Goal: Complete application form: Complete application form

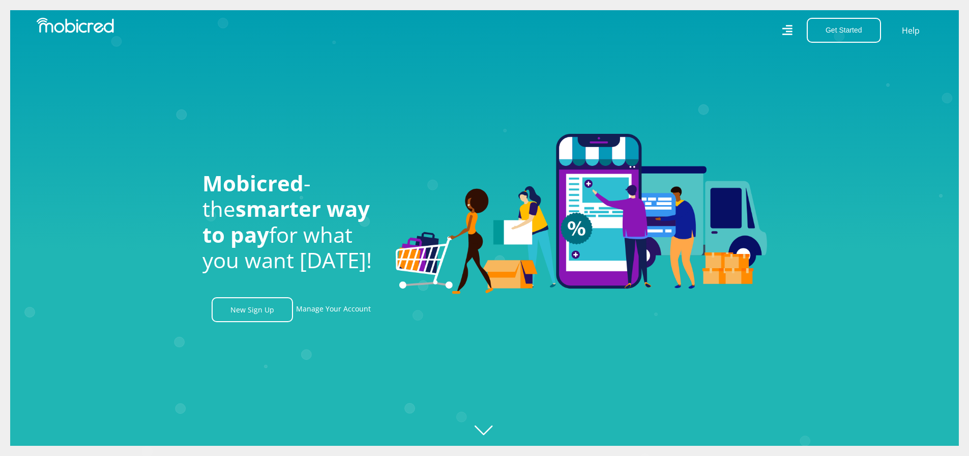
scroll to position [0, 2319]
click at [829, 26] on button "Get Started" at bounding box center [844, 30] width 74 height 25
click at [824, 55] on link "Open an Account" at bounding box center [849, 54] width 85 height 13
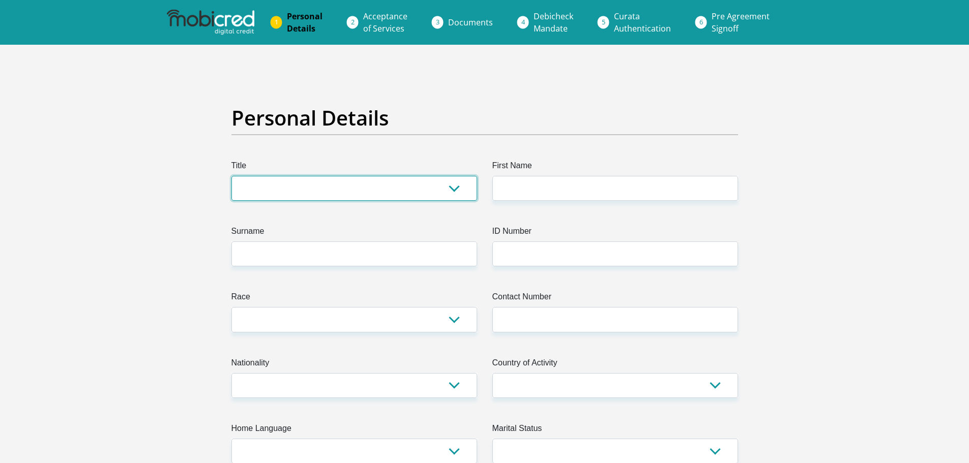
click at [457, 191] on select "Mr Ms Mrs Dr Other" at bounding box center [354, 188] width 246 height 25
select select "Mr"
click at [231, 176] on select "Mr Ms Mrs Dr Other" at bounding box center [354, 188] width 246 height 25
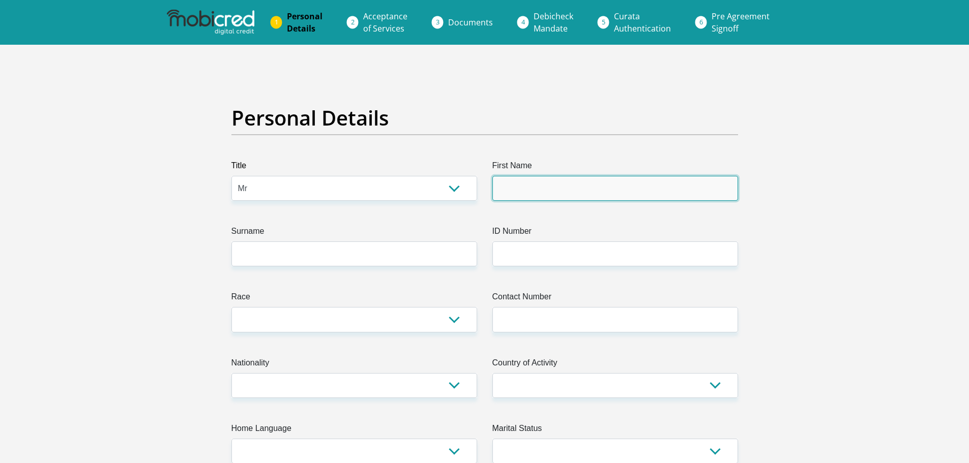
click at [519, 183] on input "First Name" at bounding box center [615, 188] width 246 height 25
type input "Maxwell"
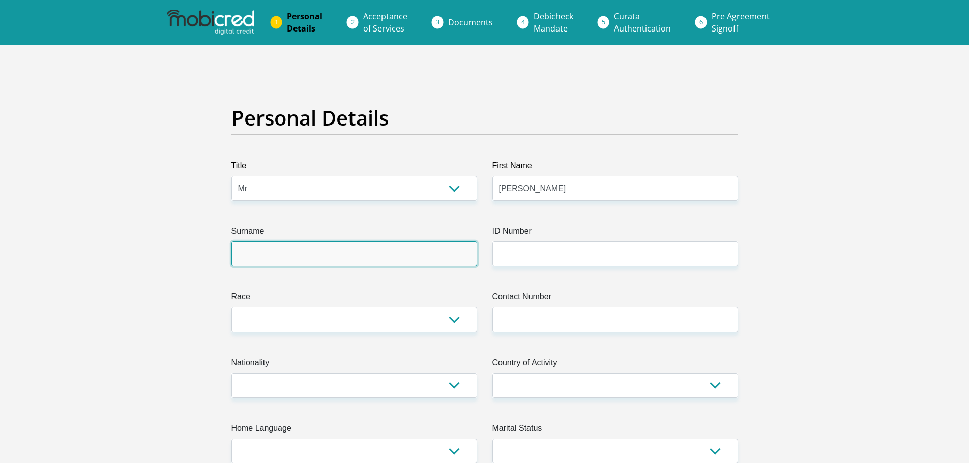
click at [391, 257] on input "Surname" at bounding box center [354, 254] width 246 height 25
type input "Binang"
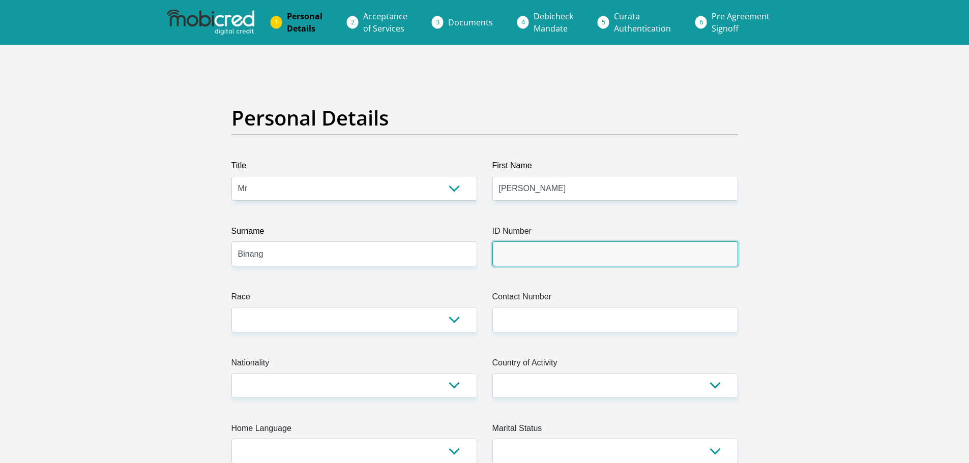
click at [547, 252] on input "ID Number" at bounding box center [615, 254] width 246 height 25
type input "8503236431081"
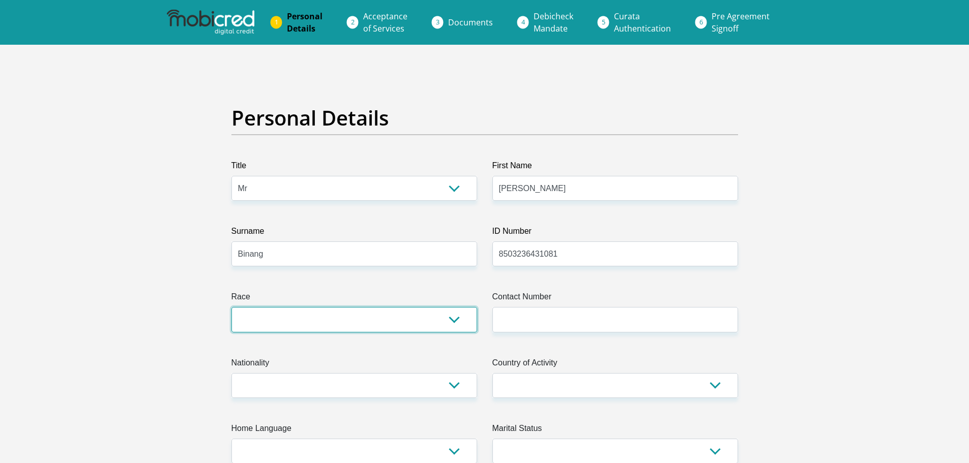
click at [452, 319] on select "Black Coloured Indian White Other" at bounding box center [354, 319] width 246 height 25
select select "1"
click at [231, 307] on select "Black Coloured Indian White Other" at bounding box center [354, 319] width 246 height 25
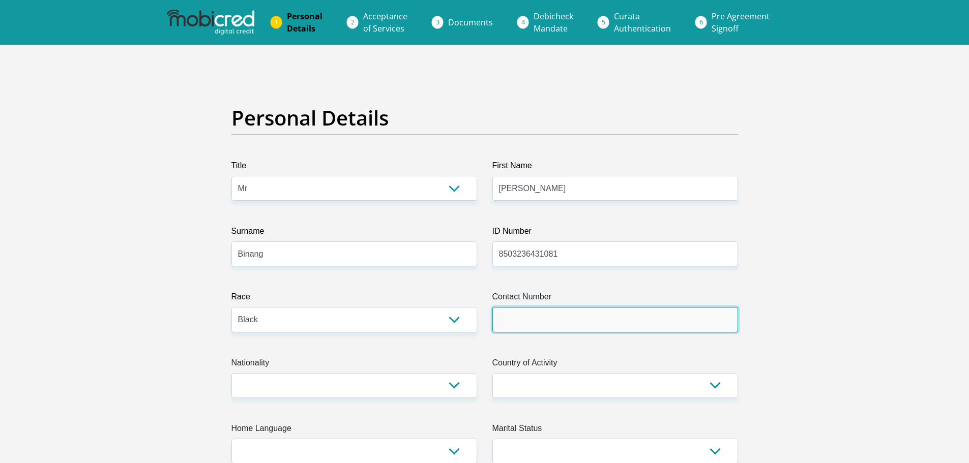
click at [552, 317] on input "Contact Number" at bounding box center [615, 319] width 246 height 25
type input "0791891589"
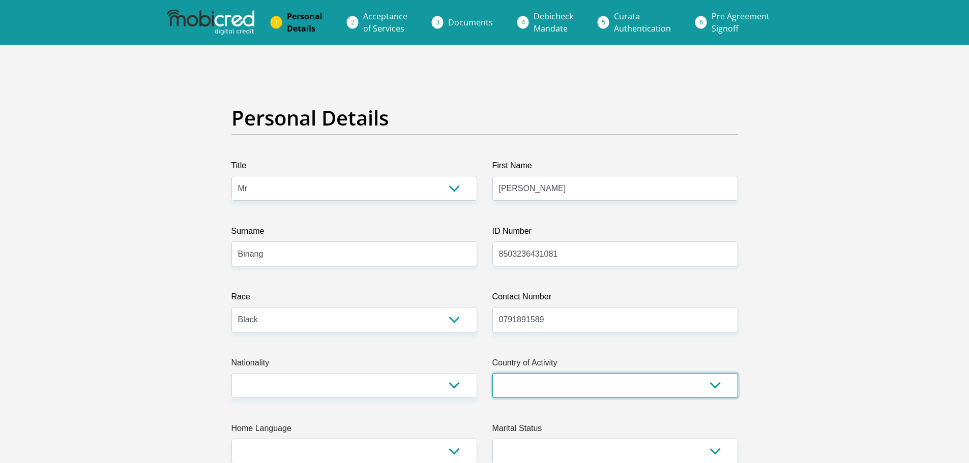
click at [563, 397] on select "South Africa Afghanistan Aland Islands Albania Algeria America Samoa American V…" at bounding box center [615, 385] width 246 height 25
select select "ZAF"
click at [492, 373] on select "South Africa Afghanistan Aland Islands Albania Algeria America Samoa American V…" at bounding box center [615, 385] width 246 height 25
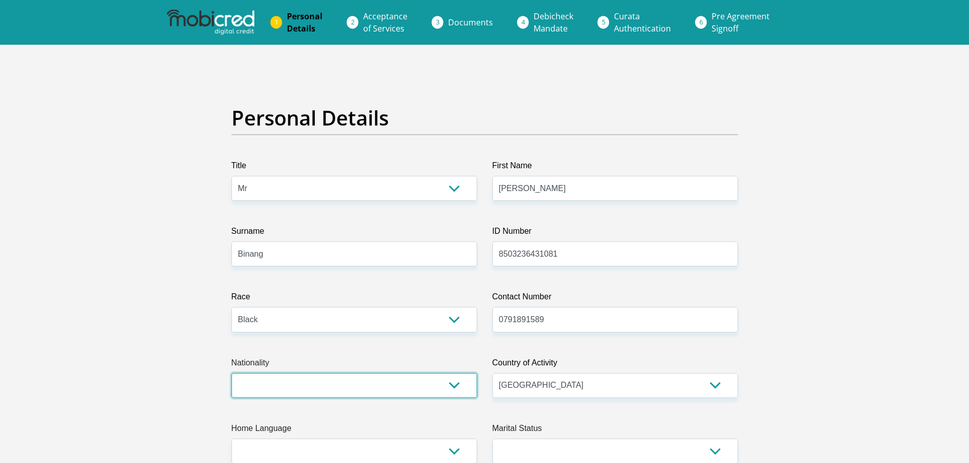
click at [390, 390] on select "South Africa Afghanistan Aland Islands Albania Algeria America Samoa American V…" at bounding box center [354, 385] width 246 height 25
select select "ZAF"
click at [231, 373] on select "South Africa Afghanistan Aland Islands Albania Algeria America Samoa American V…" at bounding box center [354, 385] width 246 height 25
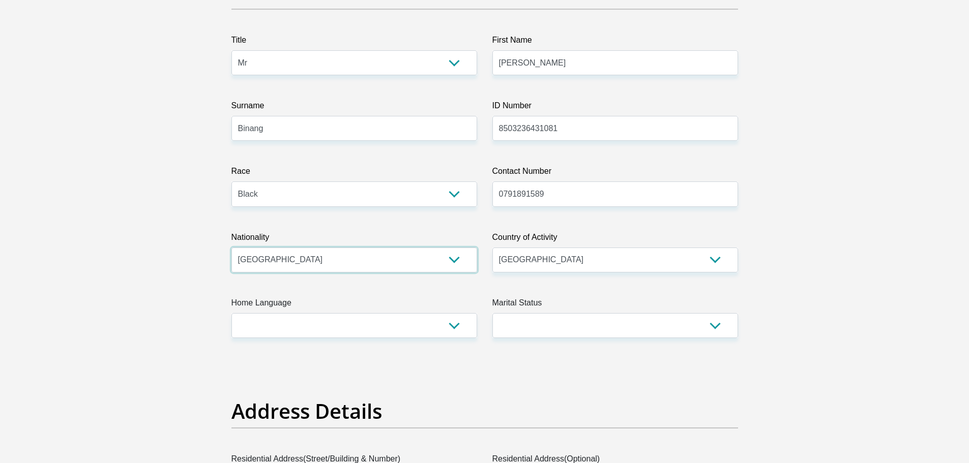
scroll to position [153, 0]
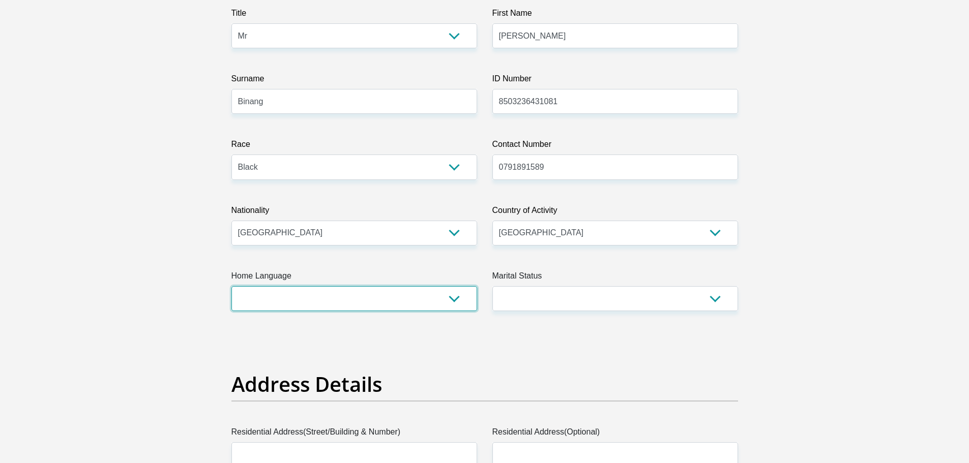
click at [447, 300] on select "Afrikaans English Sepedi South Ndebele Southern Sotho Swati Tsonga Tswana Venda…" at bounding box center [354, 298] width 246 height 25
select select "tsn"
click at [231, 286] on select "Afrikaans English Sepedi South Ndebele Southern Sotho Swati Tsonga Tswana Venda…" at bounding box center [354, 298] width 246 height 25
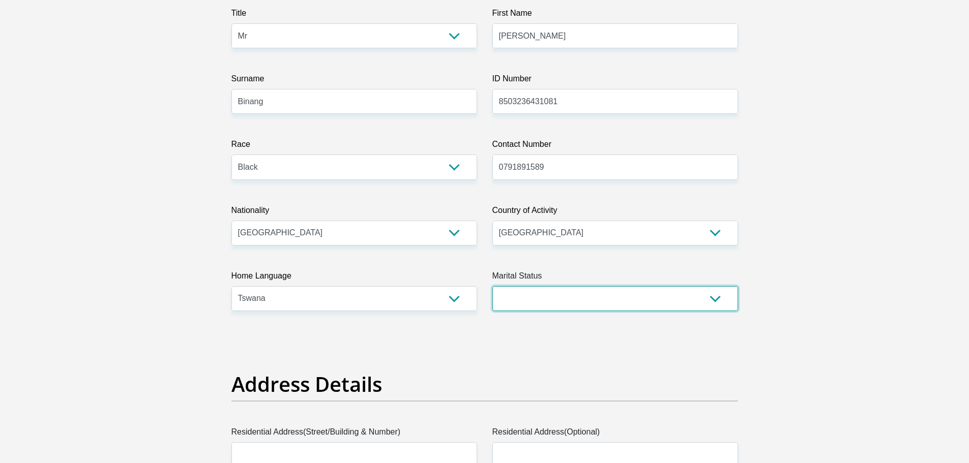
click at [665, 299] on select "Married ANC Single Divorced Widowed Married COP or Customary Law" at bounding box center [615, 298] width 246 height 25
select select "5"
click at [492, 286] on select "Married ANC Single Divorced Widowed Married COP or Customary Law" at bounding box center [615, 298] width 246 height 25
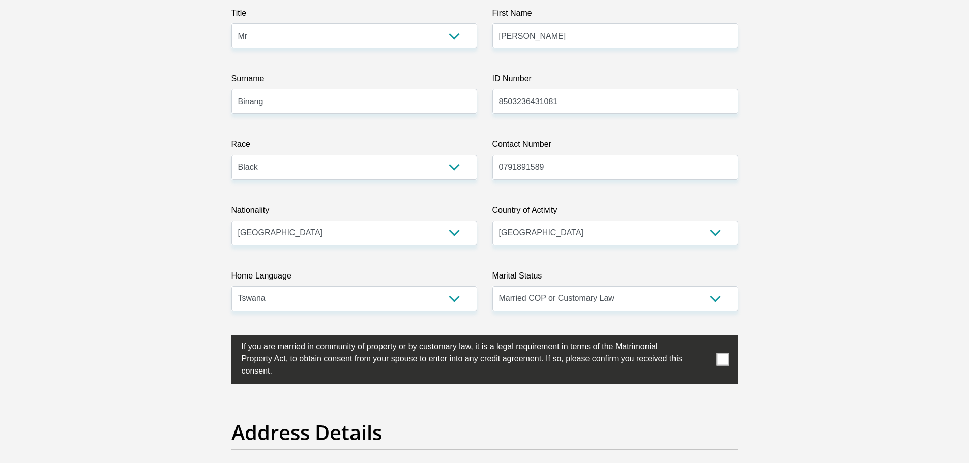
click at [720, 354] on span at bounding box center [722, 359] width 13 height 13
click at [221, 338] on input "checkbox" at bounding box center [221, 338] width 0 height 0
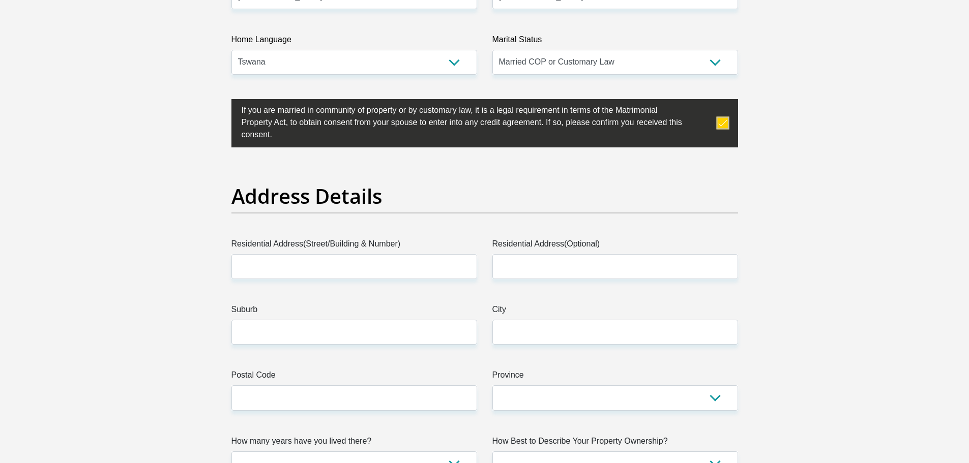
scroll to position [407, 0]
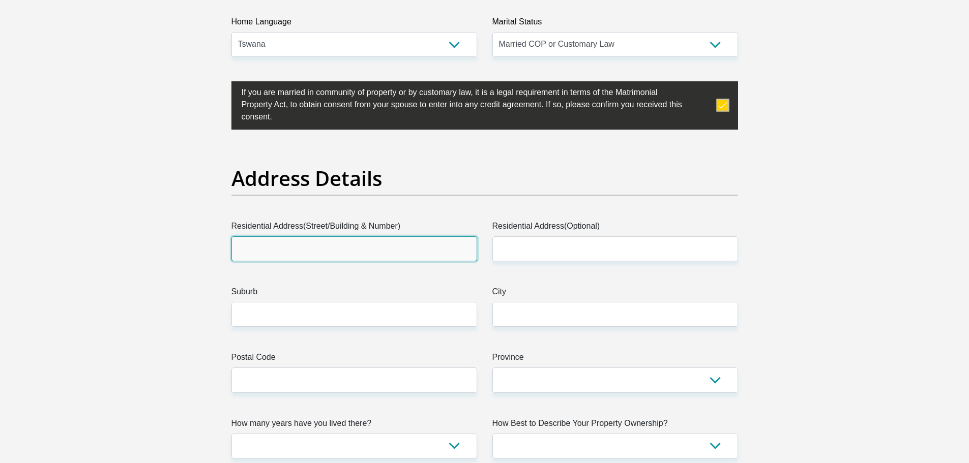
click at [340, 250] on input "Residential Address(Street/Building & Number)" at bounding box center [354, 248] width 246 height 25
type input "109 Ulco East"
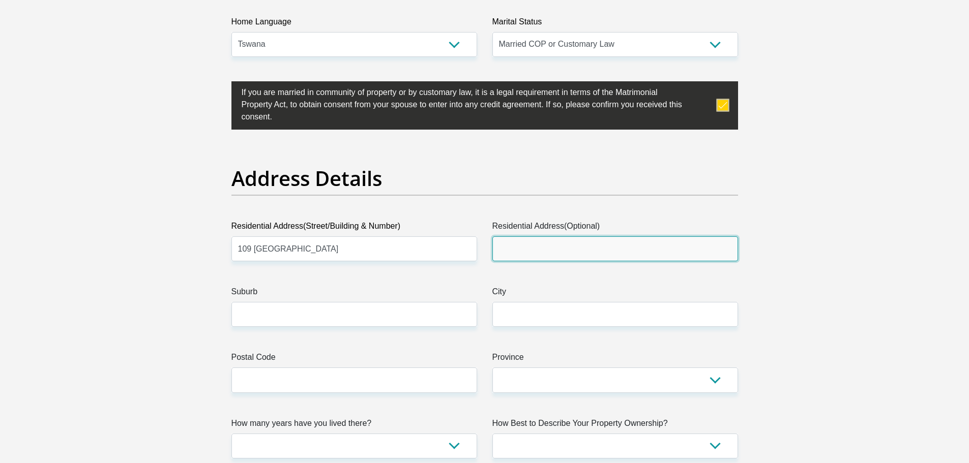
click at [531, 254] on input "Residential Address(Optional)" at bounding box center [615, 248] width 246 height 25
type input "4th Circle"
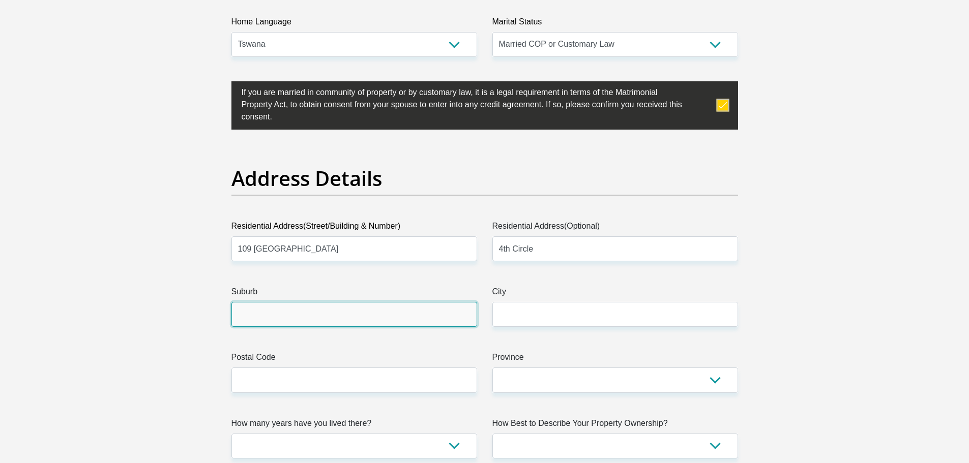
click at [385, 324] on input "Suburb" at bounding box center [354, 314] width 246 height 25
type input "Ulco"
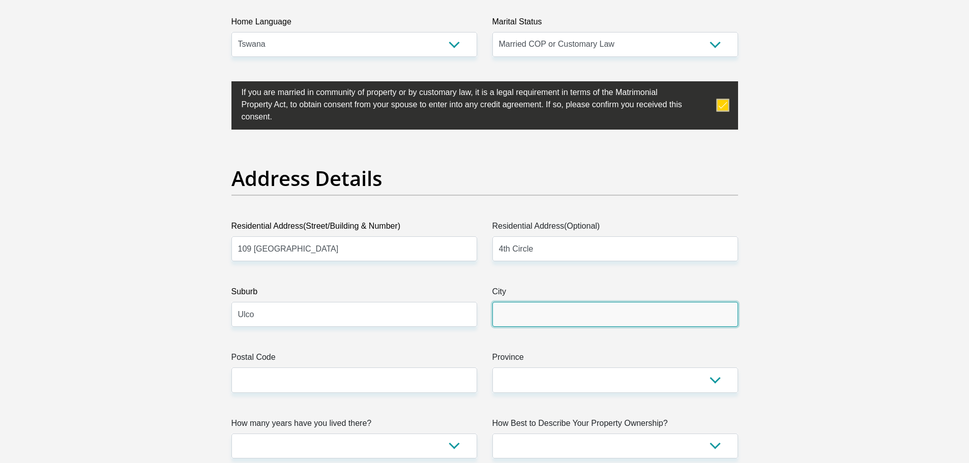
click at [529, 312] on input "City" at bounding box center [615, 314] width 246 height 25
type input "Delpoortshoop"
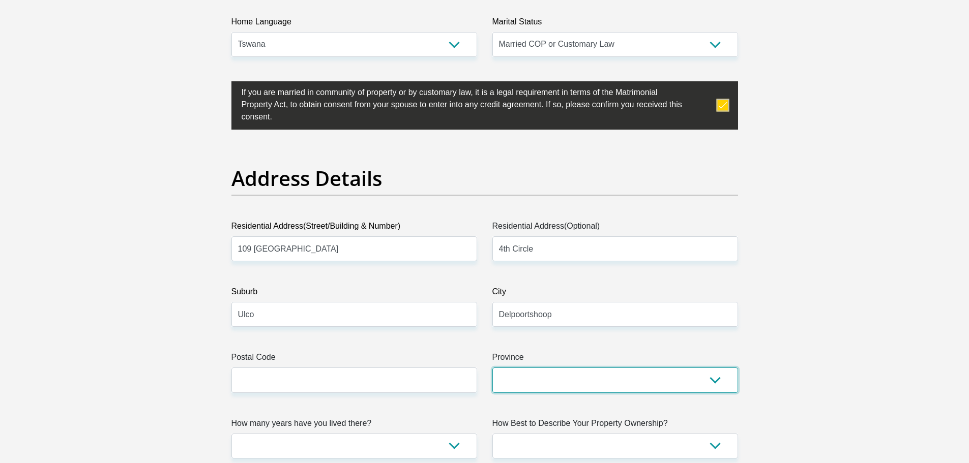
click at [557, 387] on select "Eastern Cape Free State Gauteng KwaZulu-Natal Limpopo Mpumalanga Northern Cape …" at bounding box center [615, 380] width 246 height 25
select select "Northern Cape"
click at [492, 368] on select "Eastern Cape Free State Gauteng KwaZulu-Natal Limpopo Mpumalanga Northern Cape …" at bounding box center [615, 380] width 246 height 25
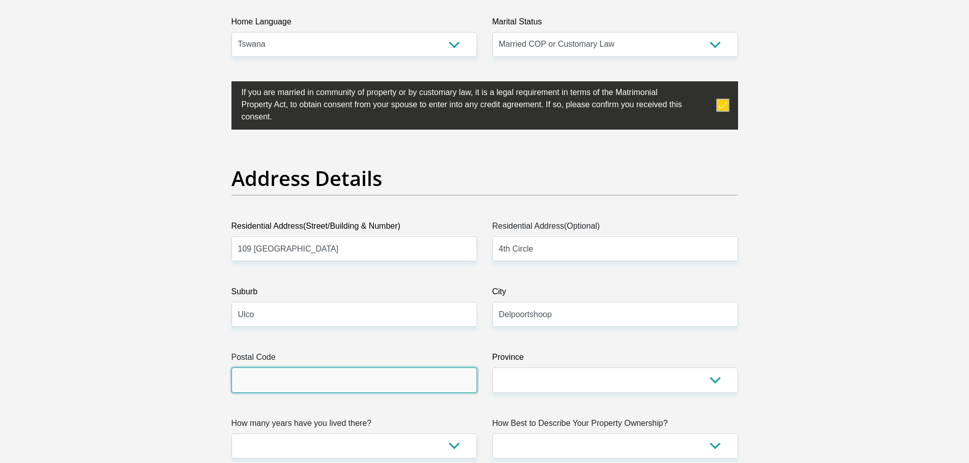
click at [345, 379] on input "Postal Code" at bounding box center [354, 380] width 246 height 25
type input "8390"
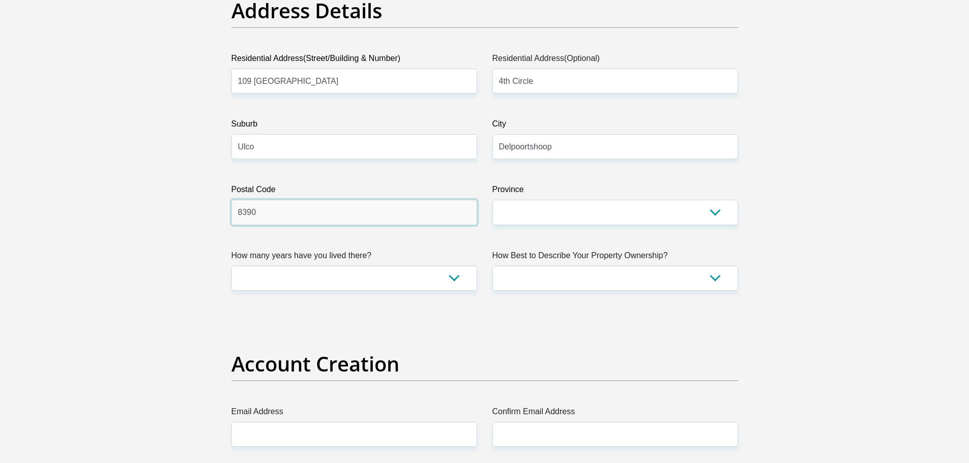
scroll to position [610, 0]
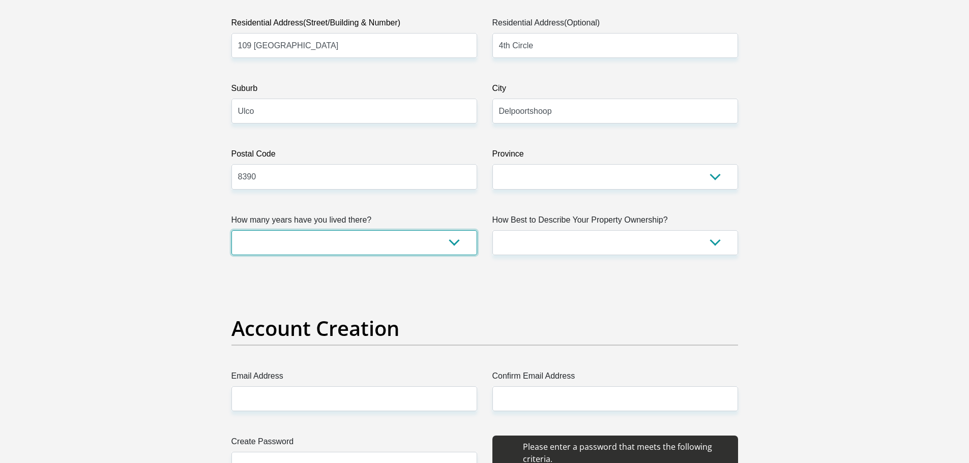
click at [462, 243] on select "less than 1 year 1-3 years 3-5 years 5+ years" at bounding box center [354, 242] width 246 height 25
select select "5"
click at [231, 230] on select "less than 1 year 1-3 years 3-5 years 5+ years" at bounding box center [354, 242] width 246 height 25
click at [611, 232] on select "Owned Rented Family Owned Company Dwelling" at bounding box center [615, 242] width 246 height 25
select select "Company Dwelling"
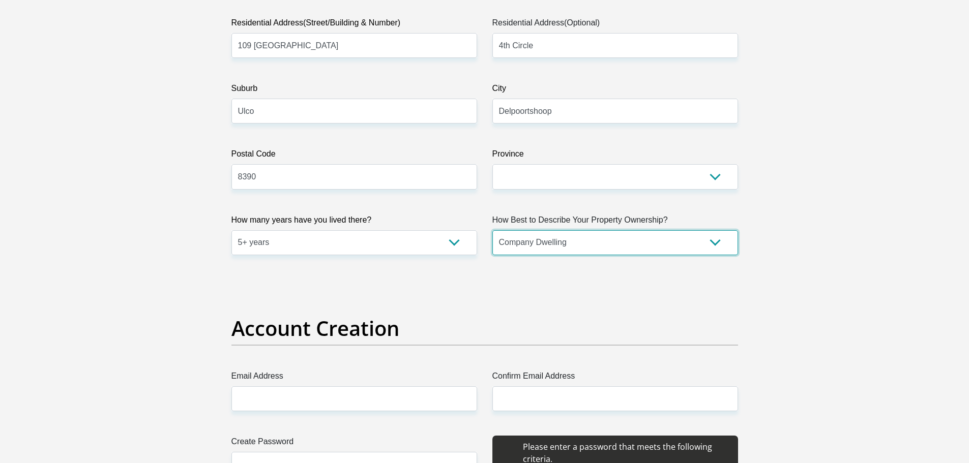
click at [492, 230] on select "Owned Rented Family Owned Company Dwelling" at bounding box center [615, 242] width 246 height 25
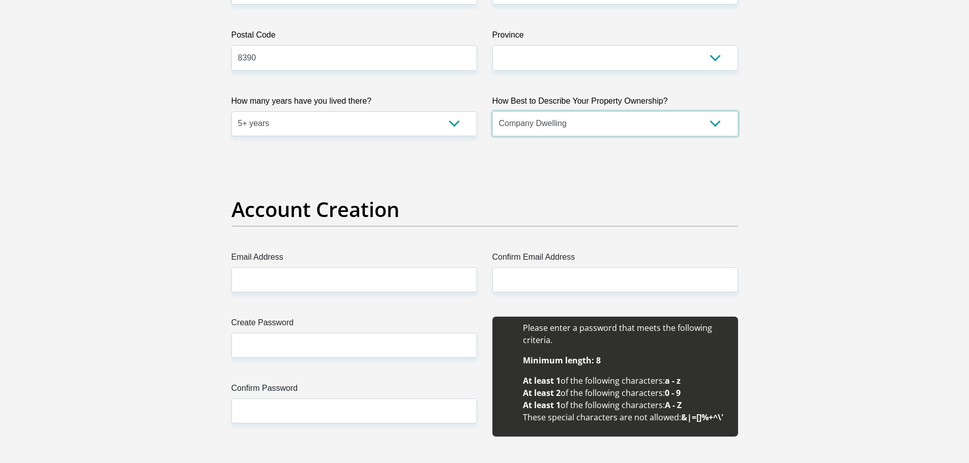
scroll to position [763, 0]
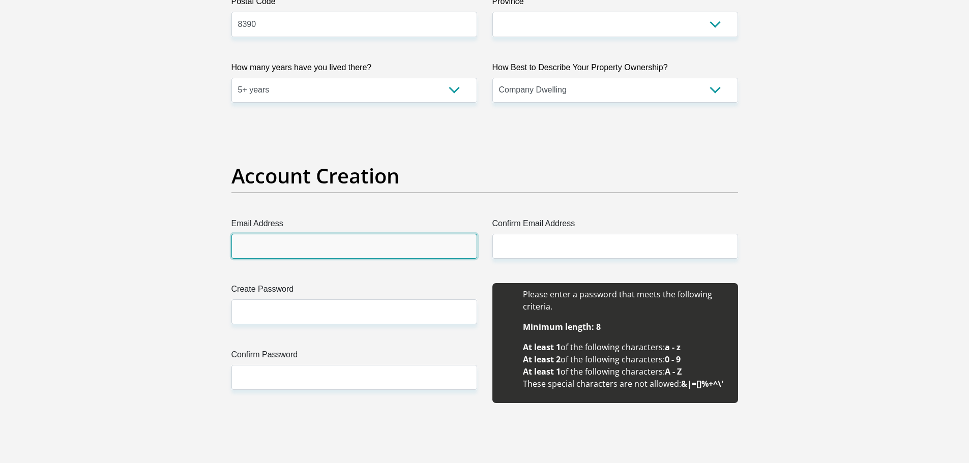
click at [315, 252] on input "Email Address" at bounding box center [354, 246] width 246 height 25
type input "maxwellbinang@icloud.coom"
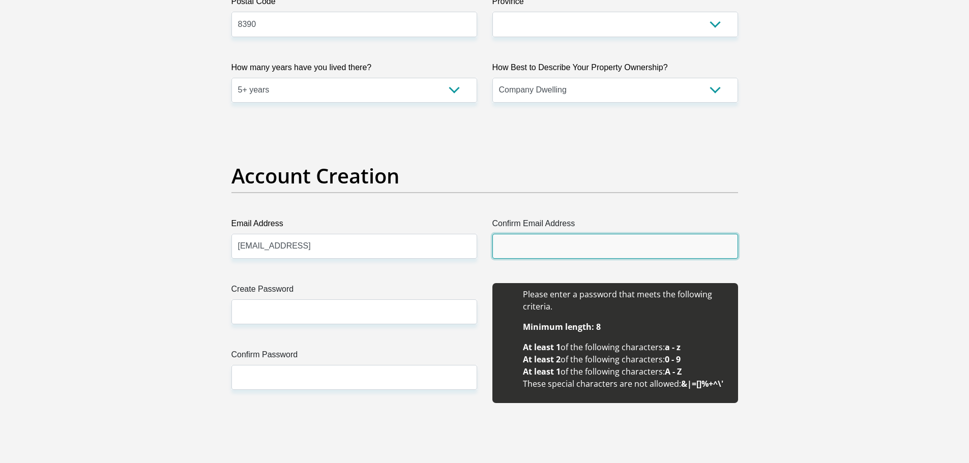
click at [557, 241] on input "Confirm Email Address" at bounding box center [615, 246] width 246 height 25
type input "maxwellbinang@icloud.com"
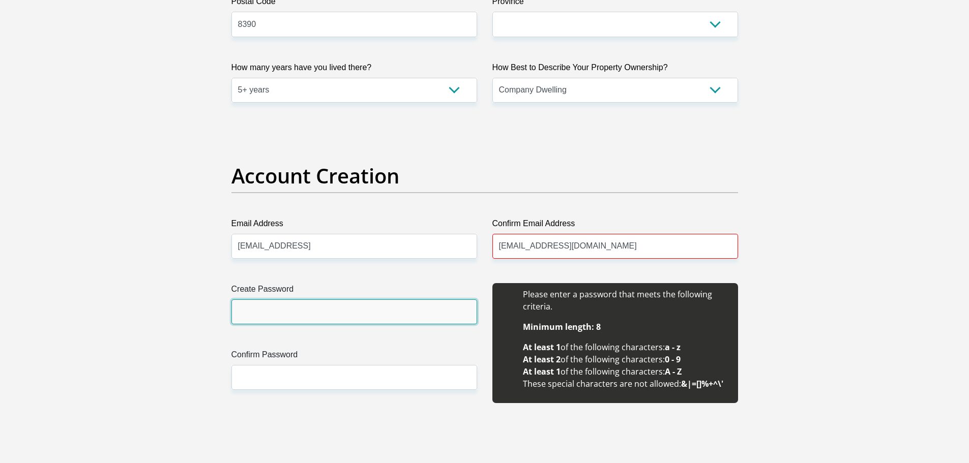
click at [315, 320] on input "Create Password" at bounding box center [354, 312] width 246 height 25
type input "UNATHIlindokuhle01"
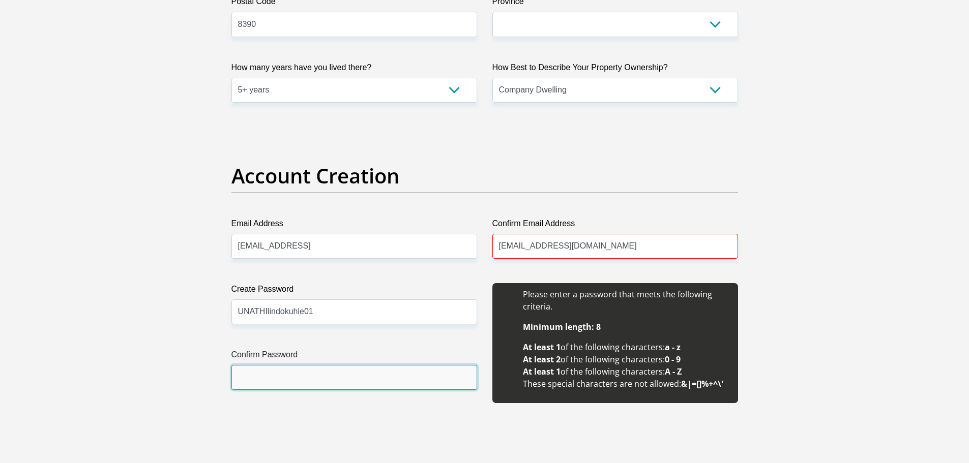
click at [294, 374] on input "Confirm Password" at bounding box center [354, 377] width 246 height 25
type input "UNATHIlindokuhle01"
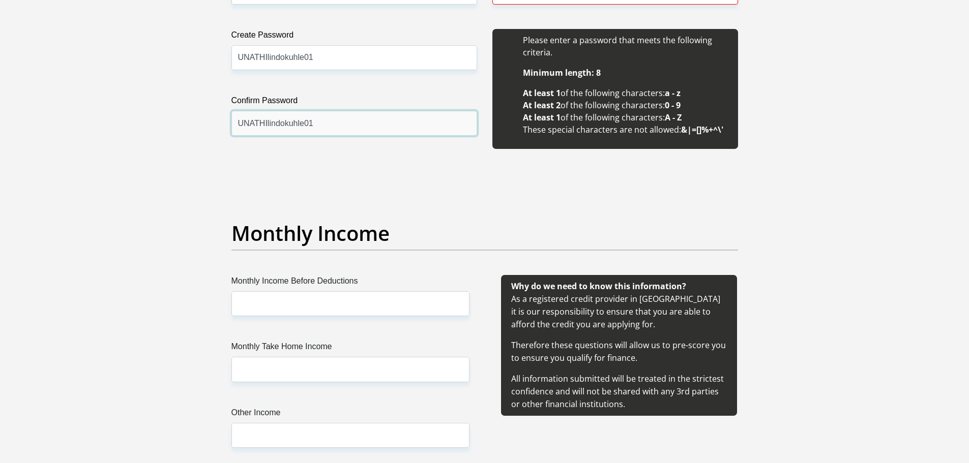
scroll to position [1068, 0]
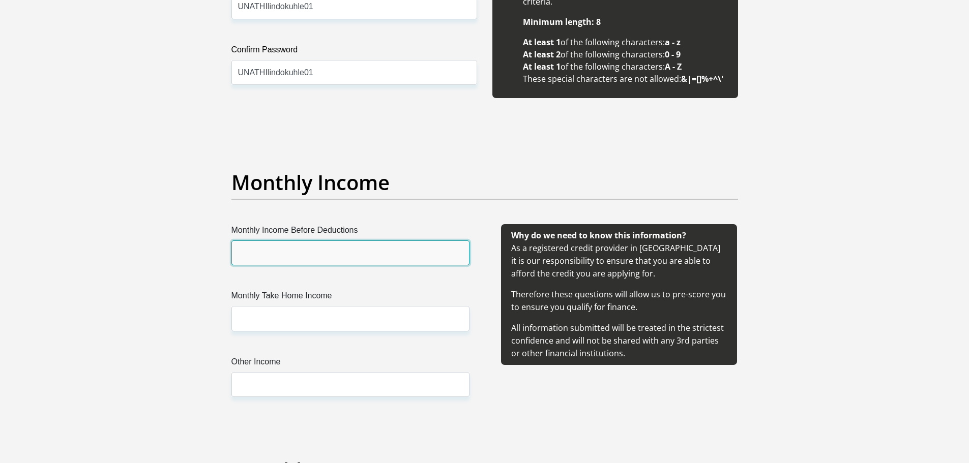
click at [330, 252] on input "Monthly Income Before Deductions" at bounding box center [350, 253] width 238 height 25
type input "70892.80"
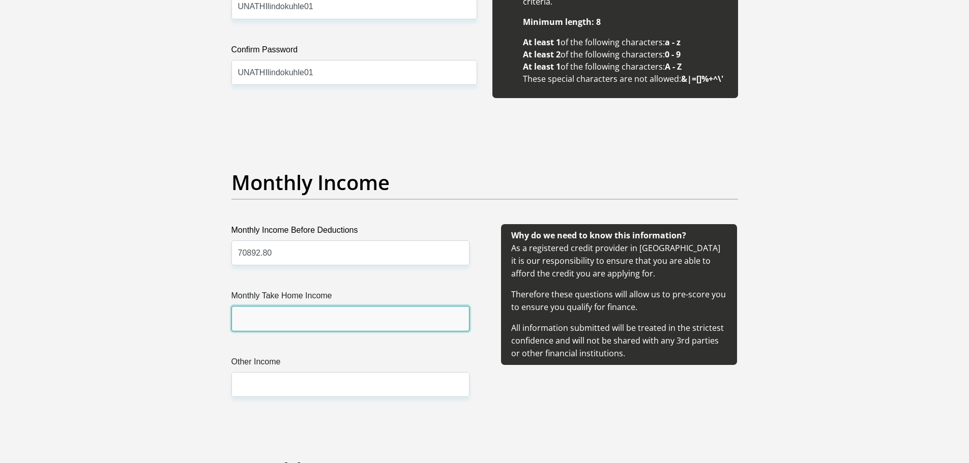
click at [275, 330] on input "Monthly Take Home Income" at bounding box center [350, 318] width 238 height 25
type input "41258.15"
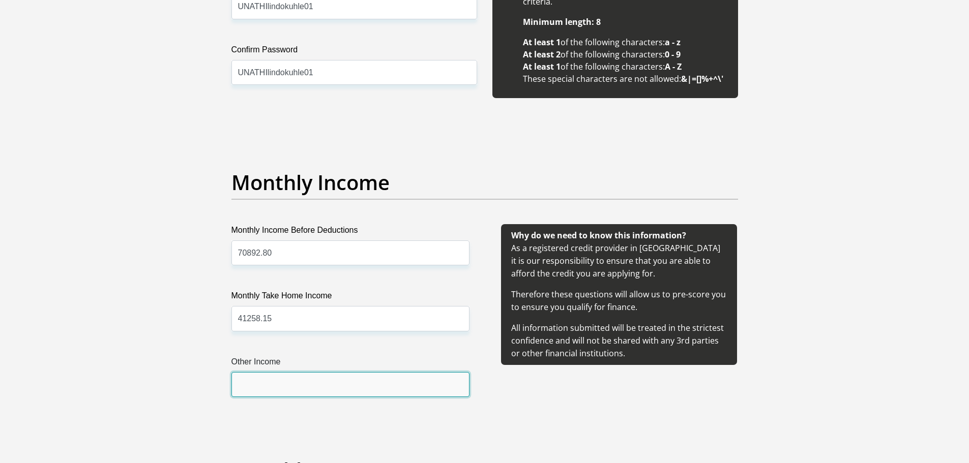
click at [267, 382] on input "Other Income" at bounding box center [350, 384] width 238 height 25
type input "0"
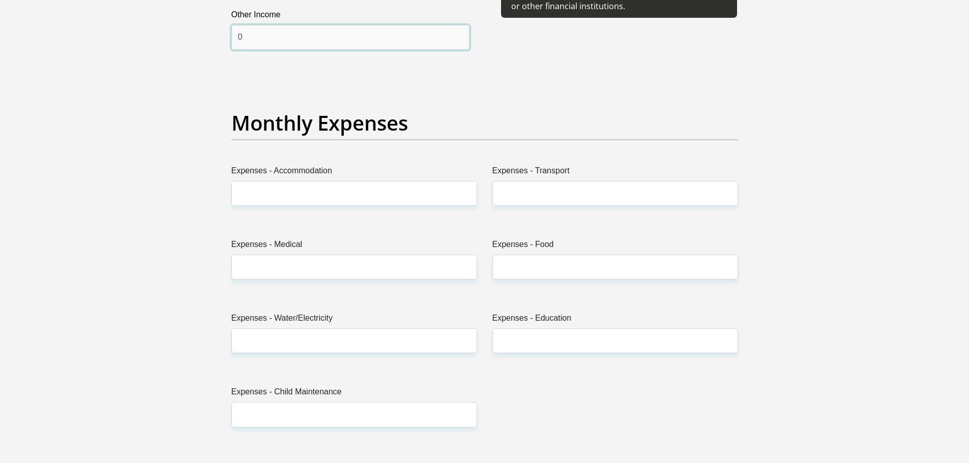
scroll to position [1424, 0]
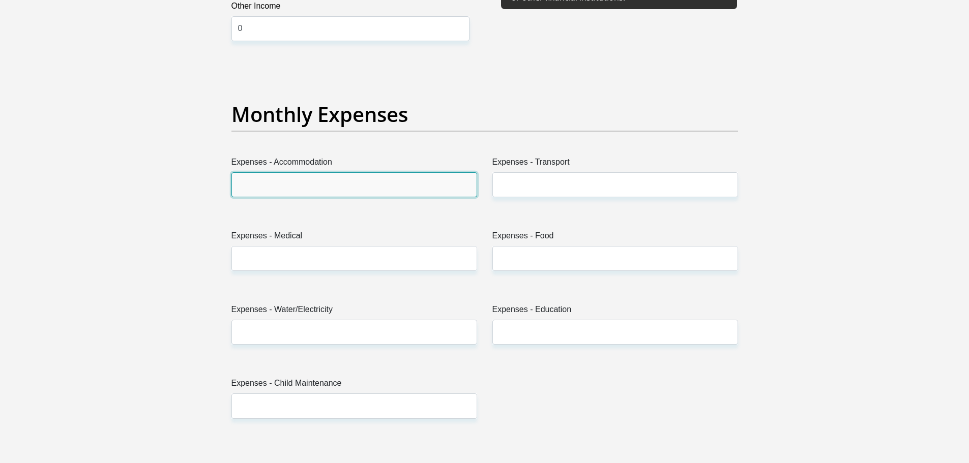
click at [272, 172] on input "Expenses - Accommodation" at bounding box center [354, 184] width 246 height 25
type input "0"
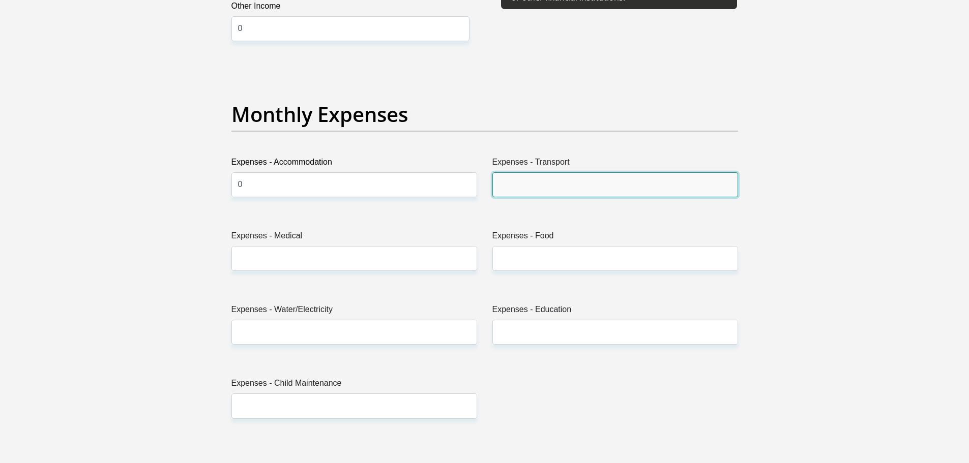
click at [501, 188] on input "Expenses - Transport" at bounding box center [615, 184] width 246 height 25
type input "0"
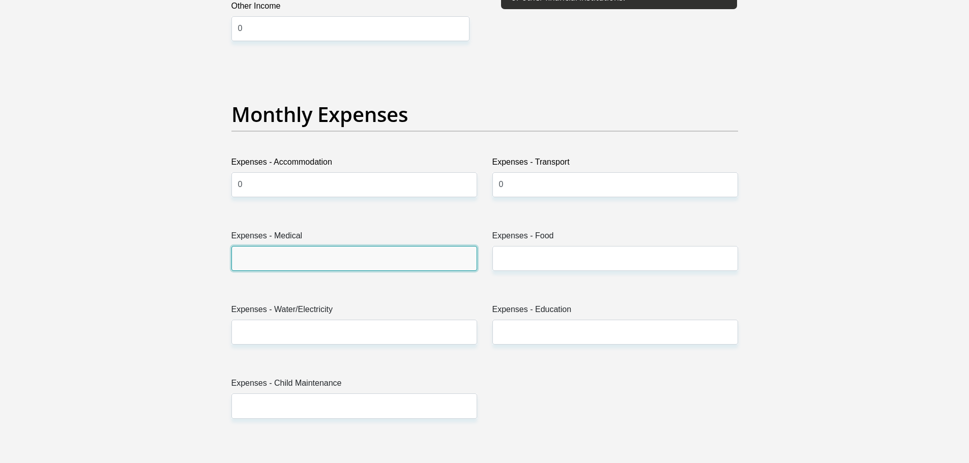
click at [430, 262] on input "Expenses - Medical" at bounding box center [354, 258] width 246 height 25
type input "0"
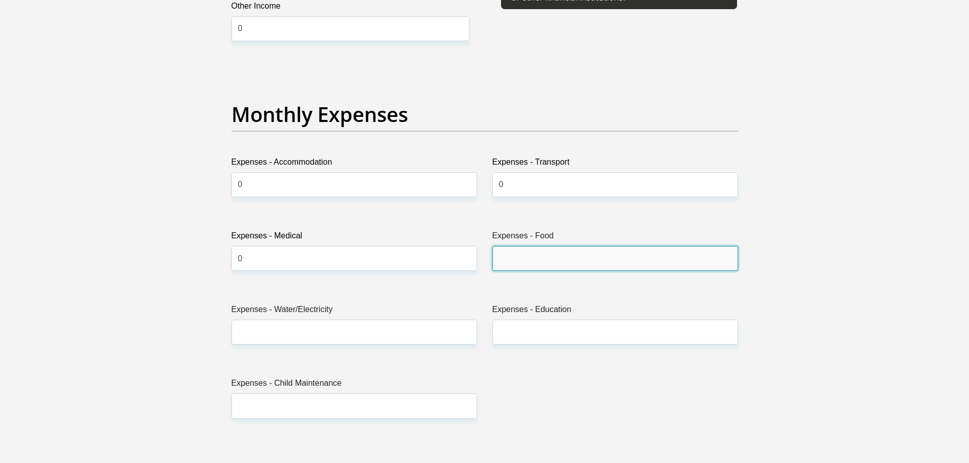
click at [510, 258] on input "Expenses - Food" at bounding box center [615, 258] width 246 height 25
type input "12000.00"
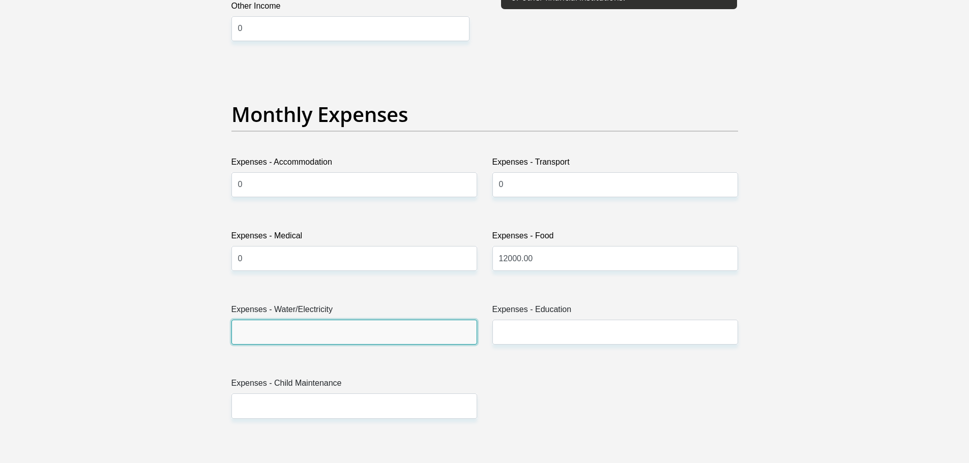
click at [360, 342] on input "Expenses - Water/Electricity" at bounding box center [354, 332] width 246 height 25
type input "0"
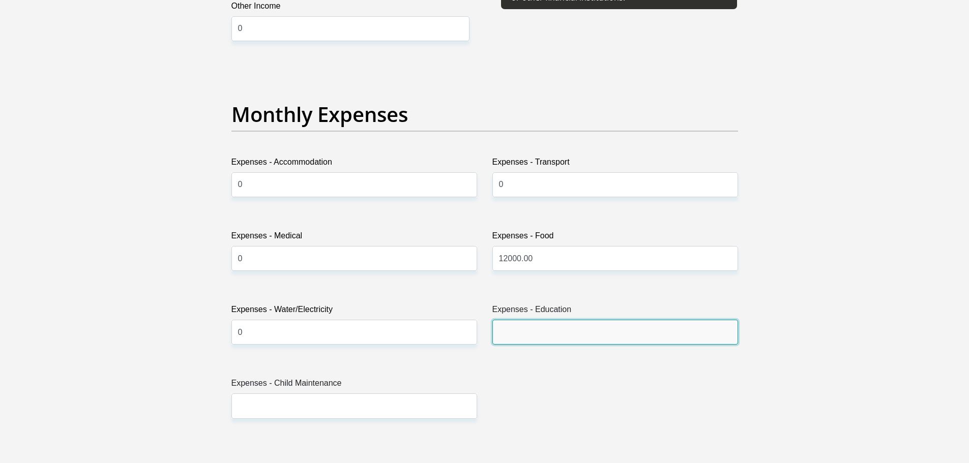
click at [518, 328] on input "Expenses - Education" at bounding box center [615, 332] width 246 height 25
type input "6000"
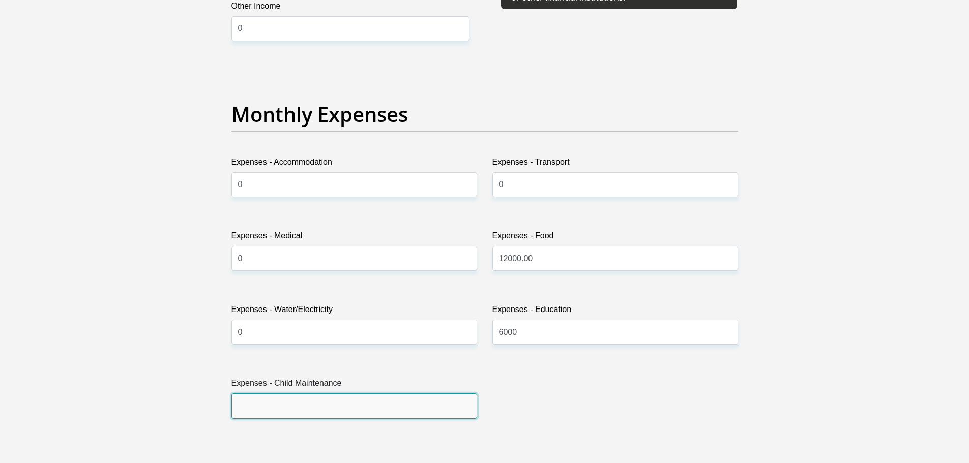
click at [346, 416] on input "Expenses - Child Maintenance" at bounding box center [354, 406] width 246 height 25
type input "0"
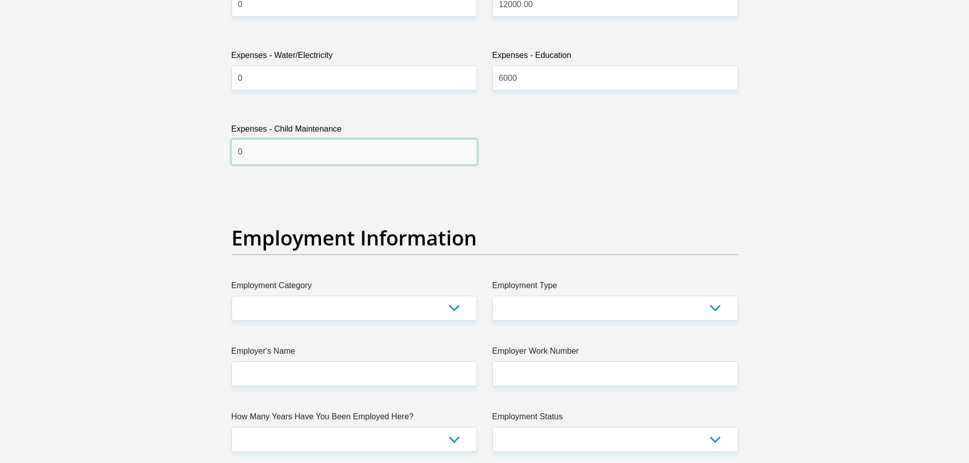
scroll to position [1729, 0]
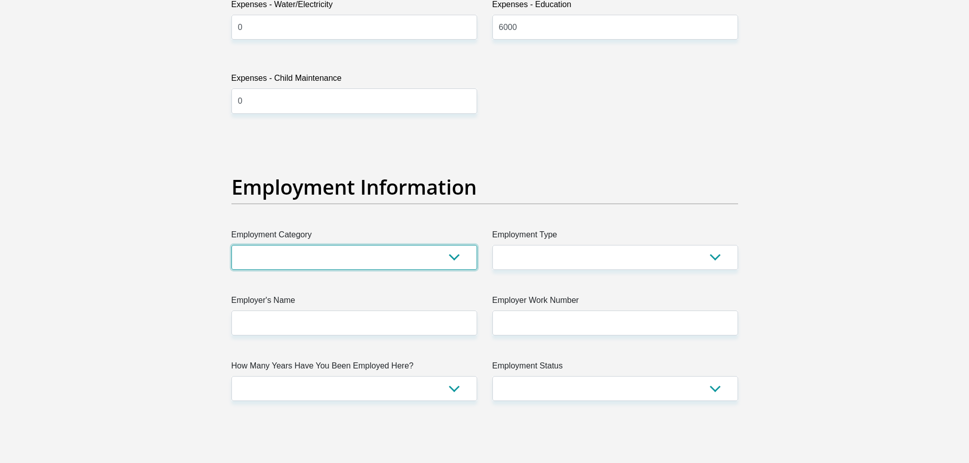
click at [422, 254] on select "AGRICULTURE ALCOHOL & TOBACCO CONSTRUCTION MATERIALS METALLURGY EQUIPMENT FOR R…" at bounding box center [354, 257] width 246 height 25
select select "21"
click at [231, 245] on select "AGRICULTURE ALCOHOL & TOBACCO CONSTRUCTION MATERIALS METALLURGY EQUIPMENT FOR R…" at bounding box center [354, 257] width 246 height 25
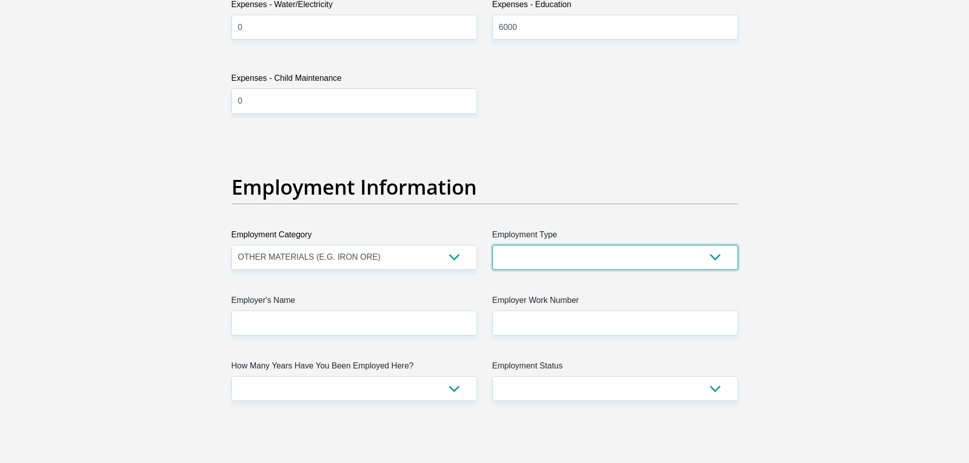
click at [587, 257] on select "College/Lecturer Craft Seller Creative Driver Executive Farmer Forces - Non Com…" at bounding box center [615, 257] width 246 height 25
select select "Production/Manufacturing"
click at [492, 245] on select "College/Lecturer Craft Seller Creative Driver Executive Farmer Forces - Non Com…" at bounding box center [615, 257] width 246 height 25
drag, startPoint x: 585, startPoint y: 247, endPoint x: 545, endPoint y: 134, distance: 120.1
click at [545, 134] on div "Title Mr Ms Mrs Dr Other First Name Maxwell Surname Binang ID Number 8503236431…" at bounding box center [485, 109] width 522 height 3357
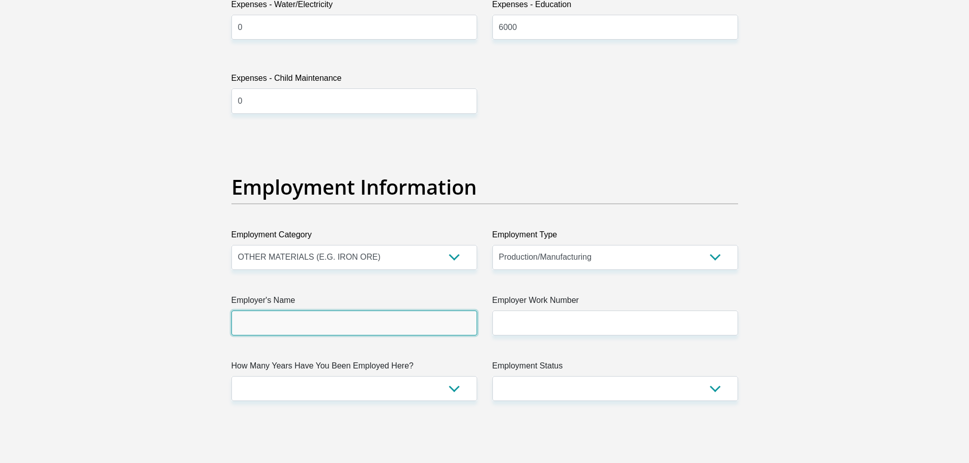
click at [415, 321] on input "Employer's Name" at bounding box center [354, 323] width 246 height 25
type input "AfrisamSAPTYLTD"
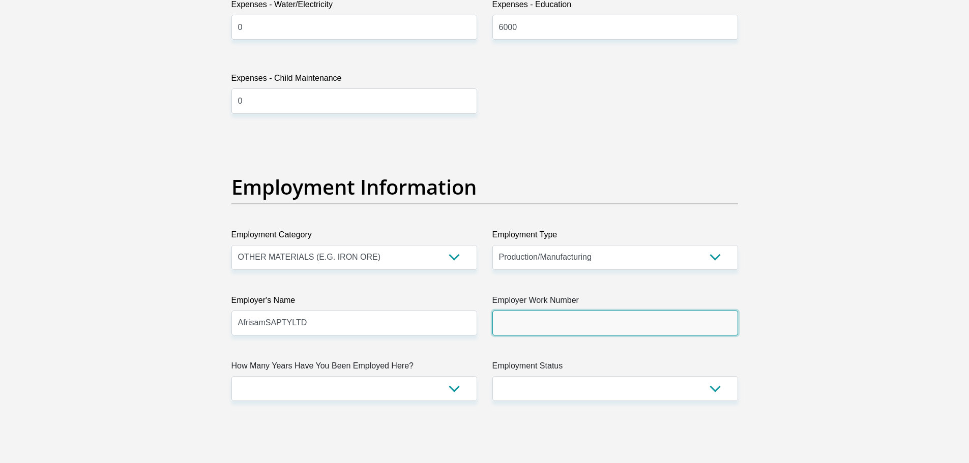
click at [541, 323] on input "Employer Work Number" at bounding box center [615, 323] width 246 height 25
type input "0535629228"
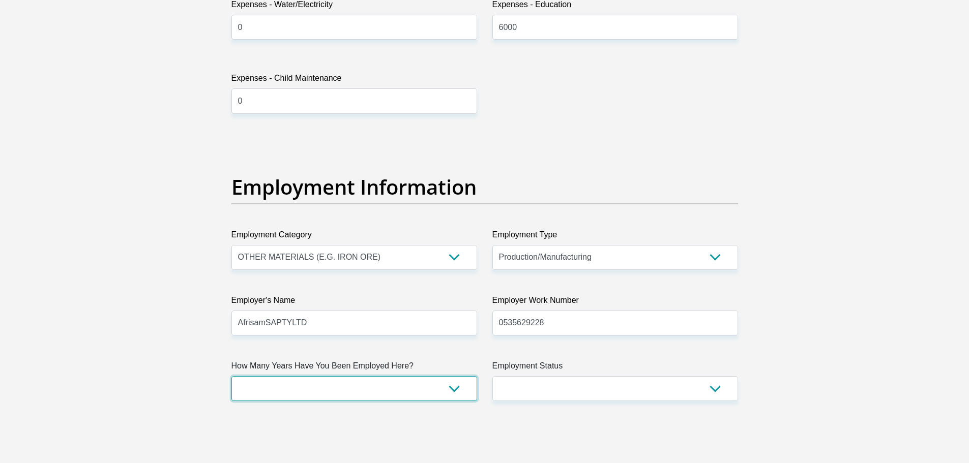
click at [451, 389] on select "less than 1 year 1-3 years 3-5 years 5+ years" at bounding box center [354, 388] width 246 height 25
select select "60"
click at [231, 376] on select "less than 1 year 1-3 years 3-5 years 5+ years" at bounding box center [354, 388] width 246 height 25
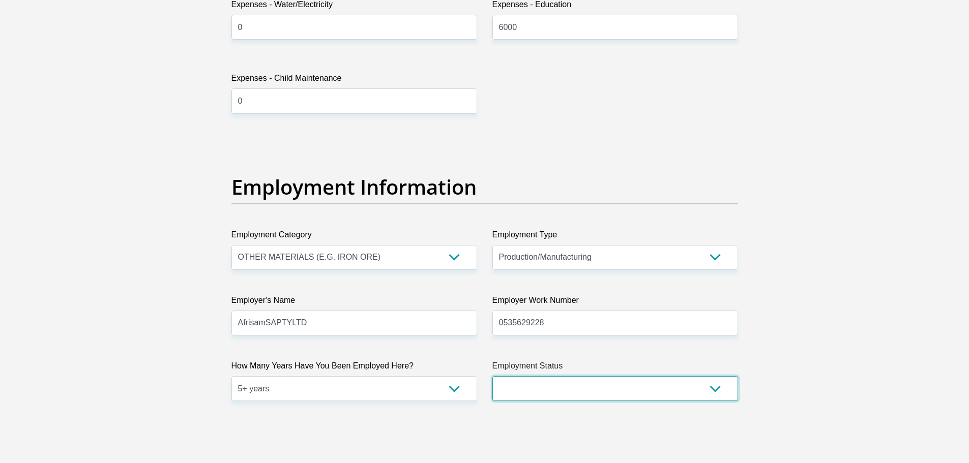
click at [713, 391] on select "Permanent/Full-time Part-time/Casual Contract Worker Self-Employed Housewife Re…" at bounding box center [615, 388] width 246 height 25
click at [625, 388] on select "Permanent/Full-time Part-time/Casual Contract Worker Self-Employed Housewife Re…" at bounding box center [615, 388] width 246 height 25
click at [712, 387] on select "Permanent/Full-time Part-time/Casual Contract Worker Self-Employed Housewife Re…" at bounding box center [615, 388] width 246 height 25
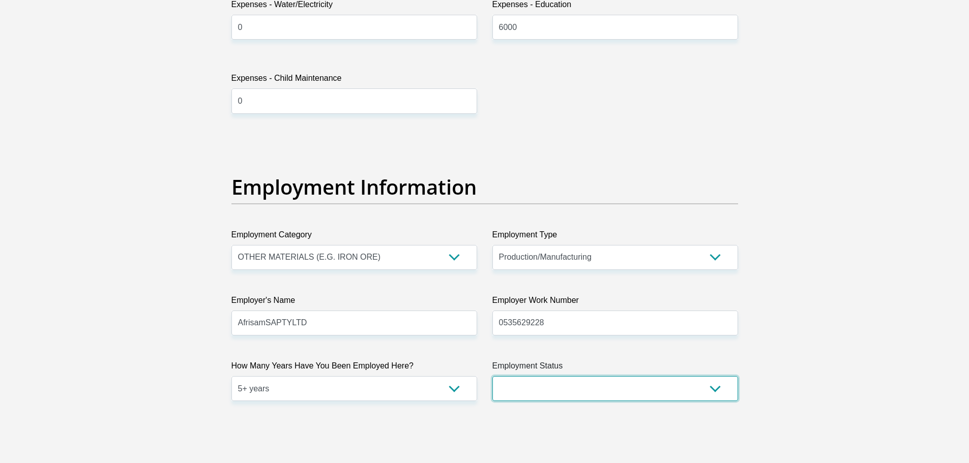
select select "1"
click at [492, 376] on select "Permanent/Full-time Part-time/Casual Contract Worker Self-Employed Housewife Re…" at bounding box center [615, 388] width 246 height 25
click at [530, 229] on label "Employment Type" at bounding box center [615, 237] width 246 height 16
click at [530, 245] on select "College/Lecturer Craft Seller Creative Driver Executive Farmer Forces - Non Com…" at bounding box center [615, 257] width 246 height 25
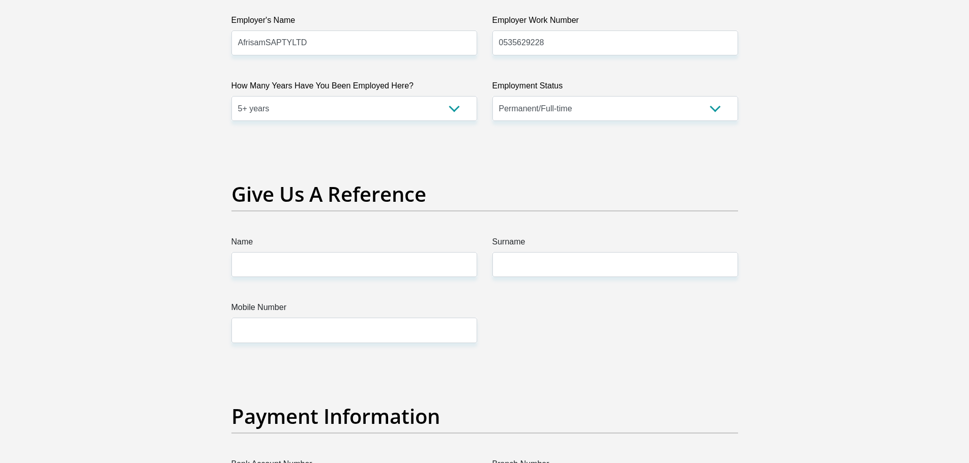
scroll to position [2034, 0]
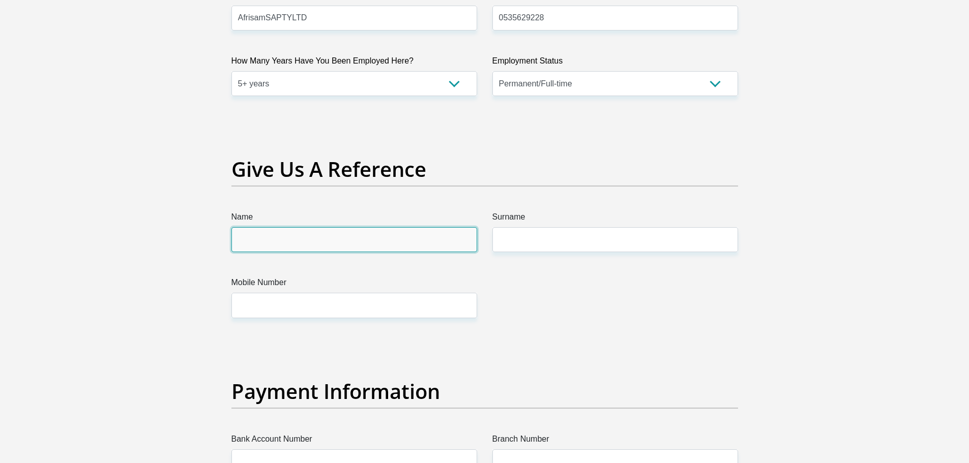
click at [296, 244] on input "Name" at bounding box center [354, 239] width 246 height 25
type input "Yolanda"
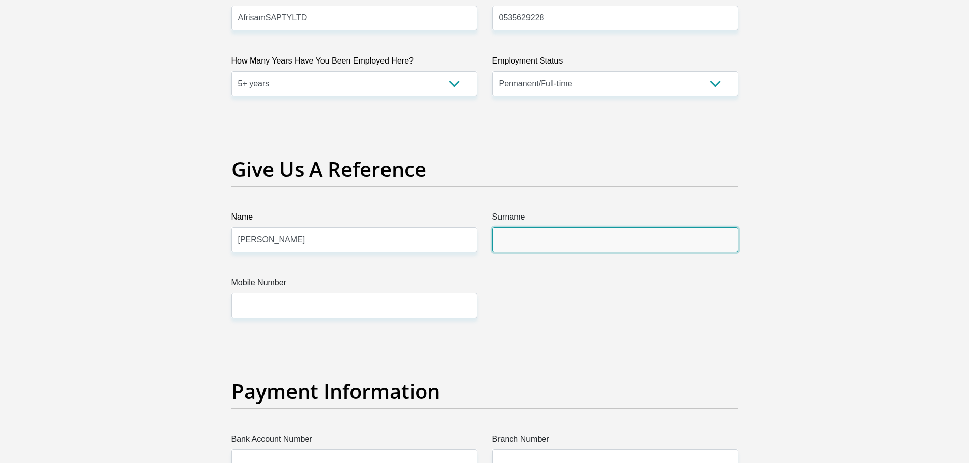
click at [589, 233] on input "Surname" at bounding box center [615, 239] width 246 height 25
type input "Binang"
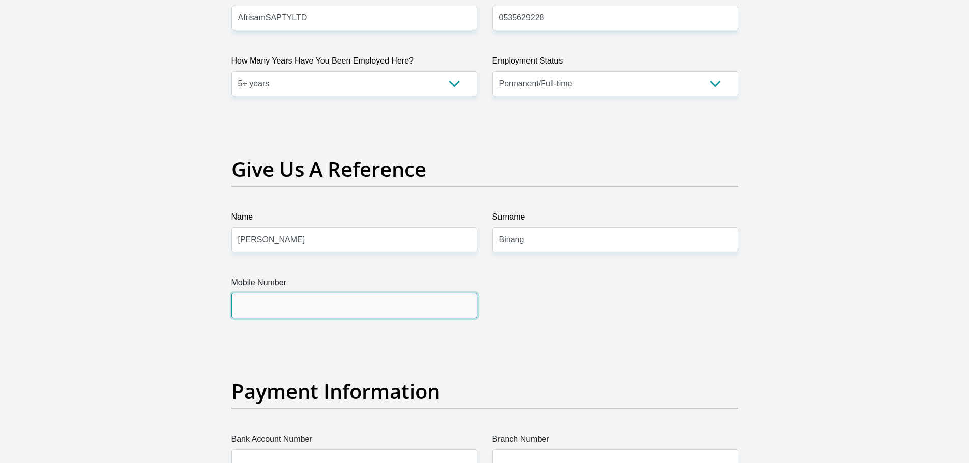
click at [306, 305] on input "Mobile Number" at bounding box center [354, 305] width 246 height 25
type input "0793589633"
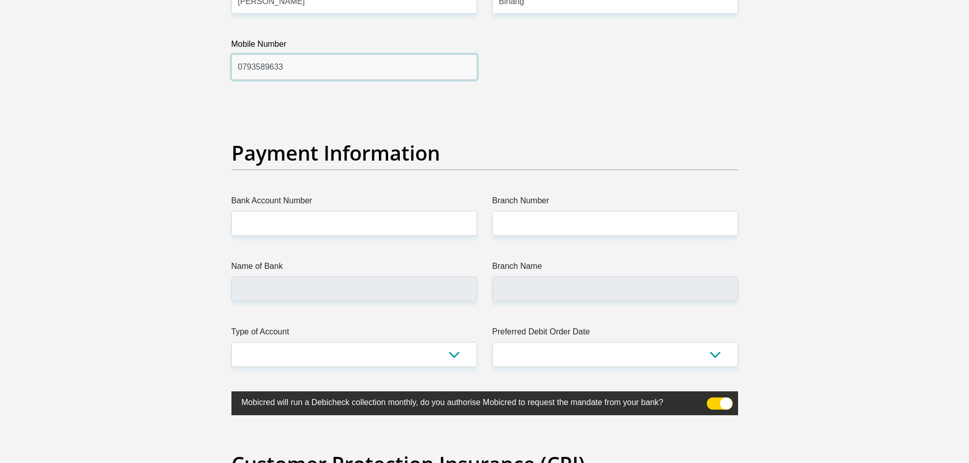
scroll to position [2288, 0]
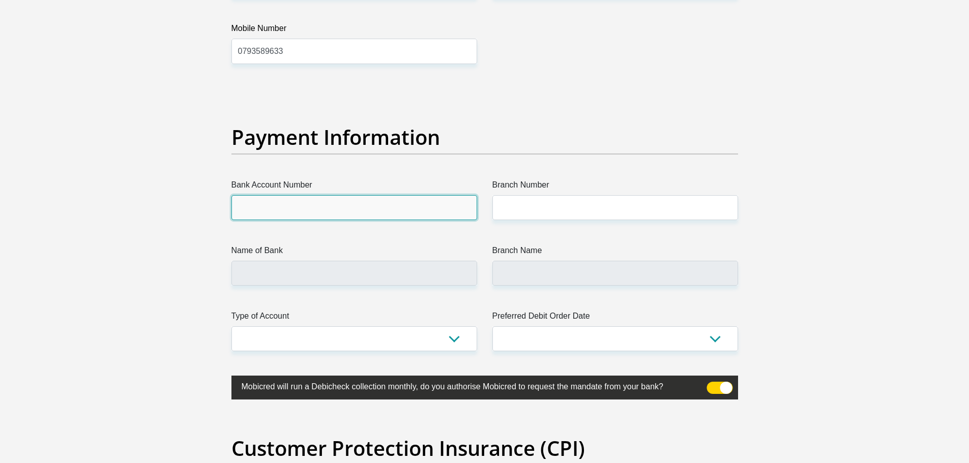
click at [320, 209] on input "Bank Account Number" at bounding box center [354, 207] width 246 height 25
type input "4117414033"
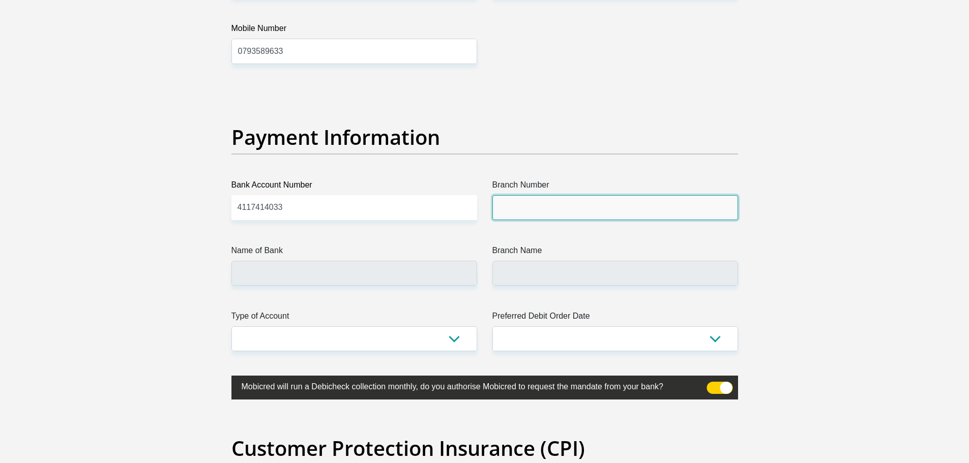
click at [540, 201] on input "Branch Number" at bounding box center [615, 207] width 246 height 25
type input "632005"
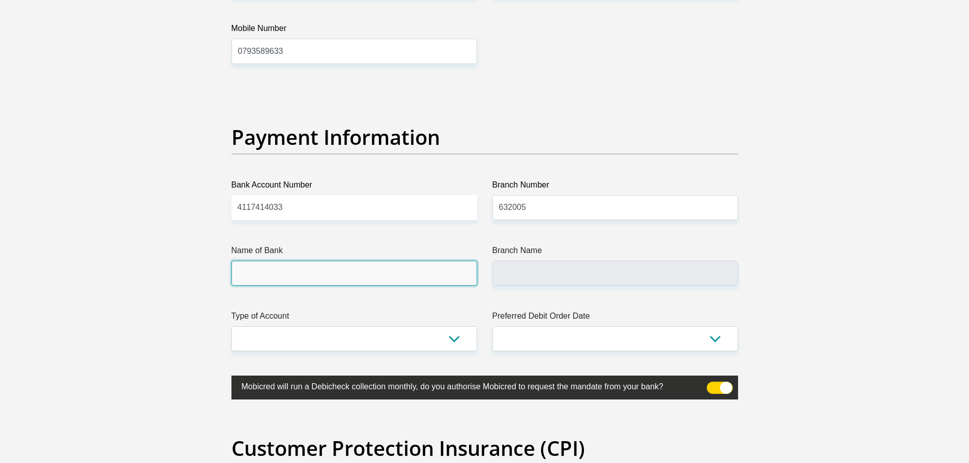
click at [415, 281] on input "Name of Bank" at bounding box center [354, 273] width 246 height 25
type input "ABSA BANK"
type input "ABSA ELECTRONIC SETTLEMENT CNT"
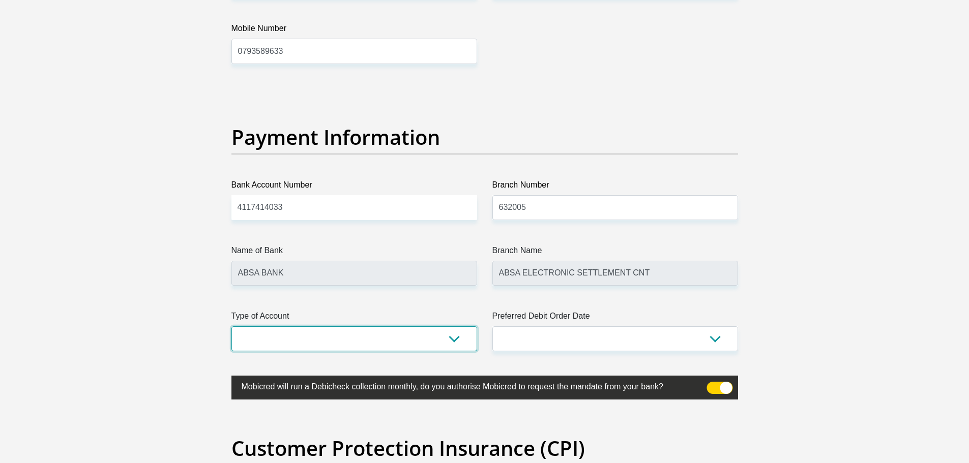
click at [455, 340] on select "Cheque Savings" at bounding box center [354, 338] width 246 height 25
select select "CUR"
click at [231, 326] on select "Cheque Savings" at bounding box center [354, 338] width 246 height 25
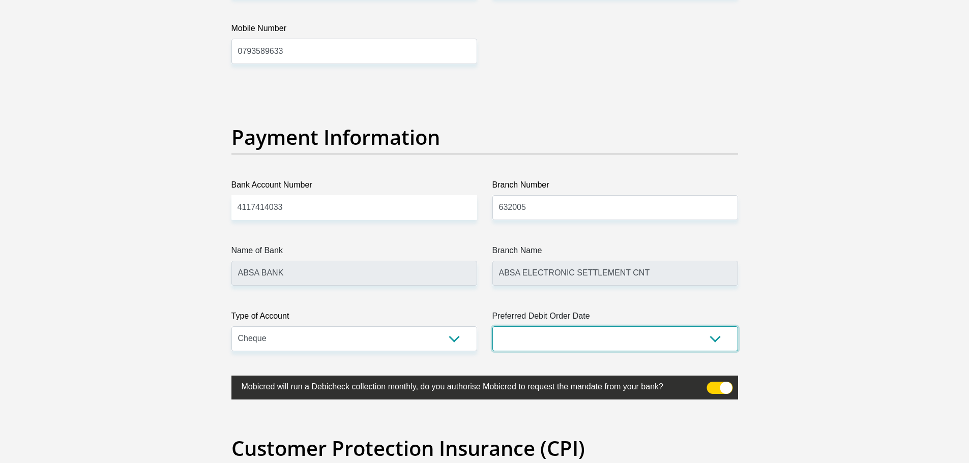
click at [669, 338] on select "1st 2nd 3rd 4th 5th 7th 18th 19th 20th 21st 22nd 23rd 24th 25th 26th 27th 28th …" at bounding box center [615, 338] width 246 height 25
select select "25"
click at [492, 326] on select "1st 2nd 3rd 4th 5th 7th 18th 19th 20th 21st 22nd 23rd 24th 25th 26th 27th 28th …" at bounding box center [615, 338] width 246 height 25
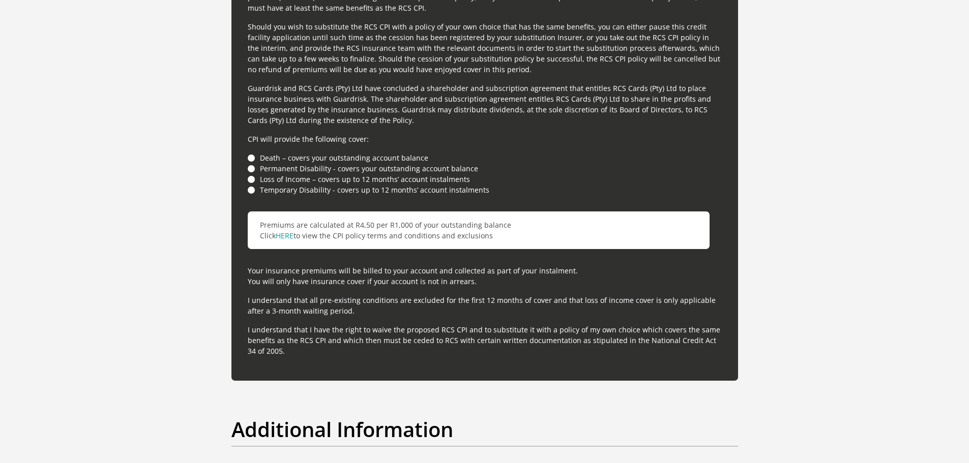
scroll to position [2848, 0]
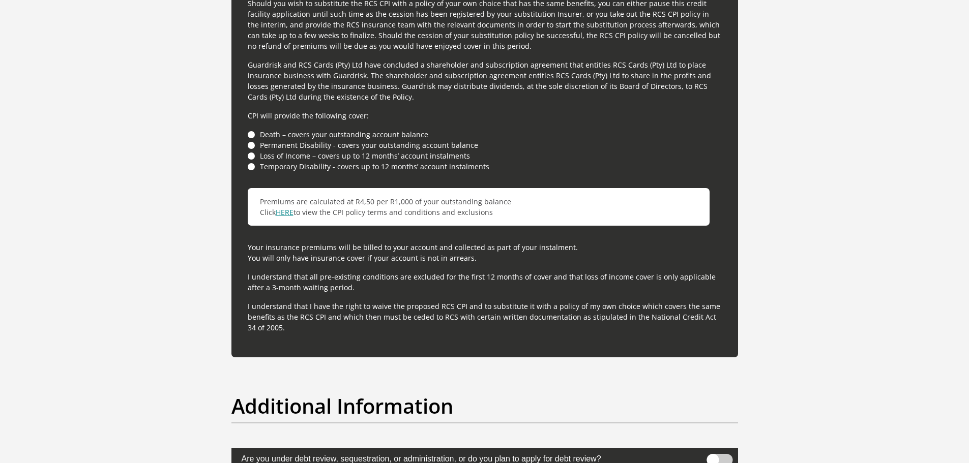
click at [288, 210] on link "HERE" at bounding box center [285, 212] width 18 height 10
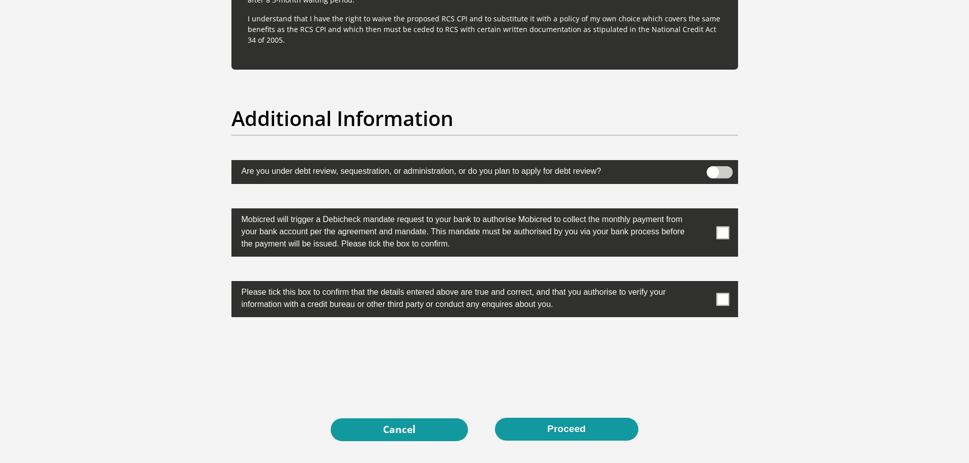
scroll to position [3153, 0]
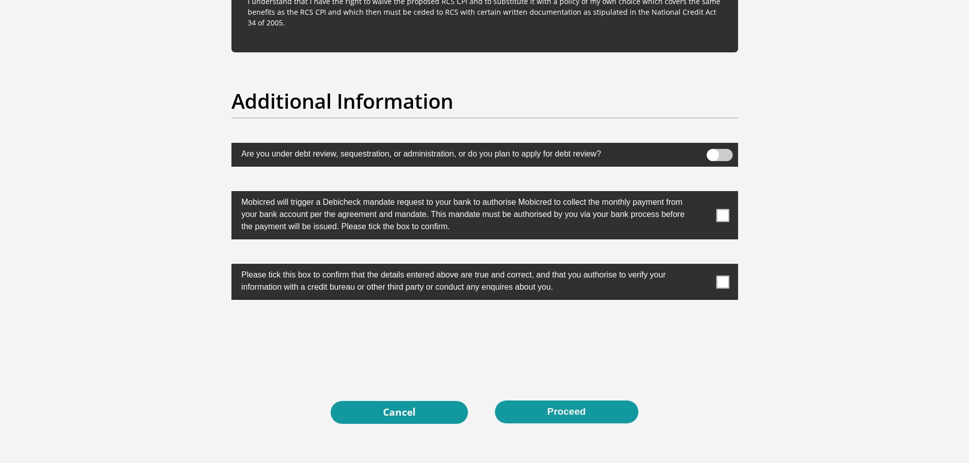
click at [722, 217] on span at bounding box center [722, 215] width 13 height 13
click at [702, 194] on input "checkbox" at bounding box center [702, 194] width 0 height 0
click at [722, 217] on span at bounding box center [722, 215] width 13 height 13
click at [702, 194] on input "checkbox" at bounding box center [702, 194] width 0 height 0
click at [723, 284] on span at bounding box center [722, 282] width 13 height 13
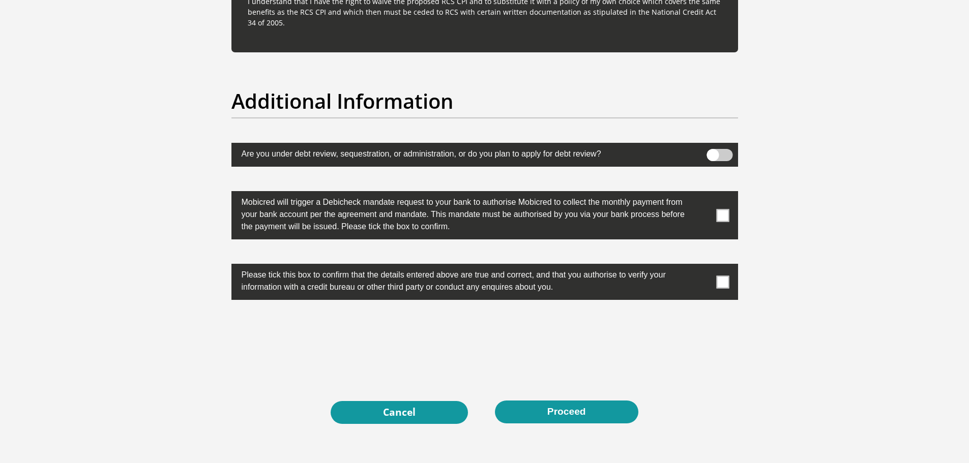
click at [702, 266] on input "checkbox" at bounding box center [702, 266] width 0 height 0
click at [718, 216] on span at bounding box center [722, 215] width 13 height 13
click at [702, 194] on input "checkbox" at bounding box center [702, 194] width 0 height 0
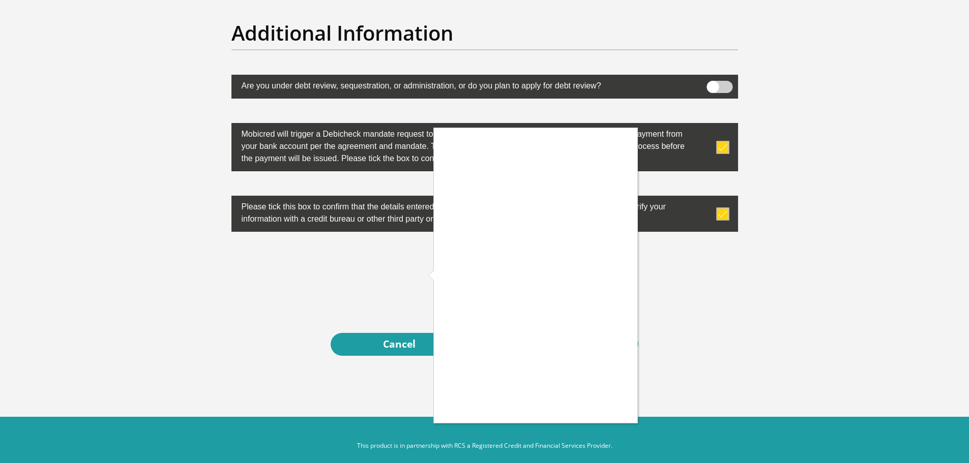
scroll to position [3234, 0]
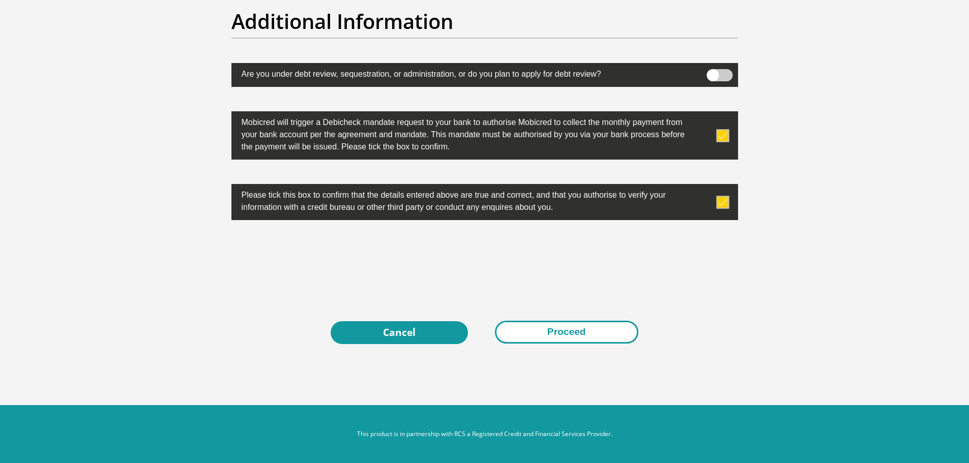
click at [581, 330] on button "Proceed" at bounding box center [566, 332] width 143 height 23
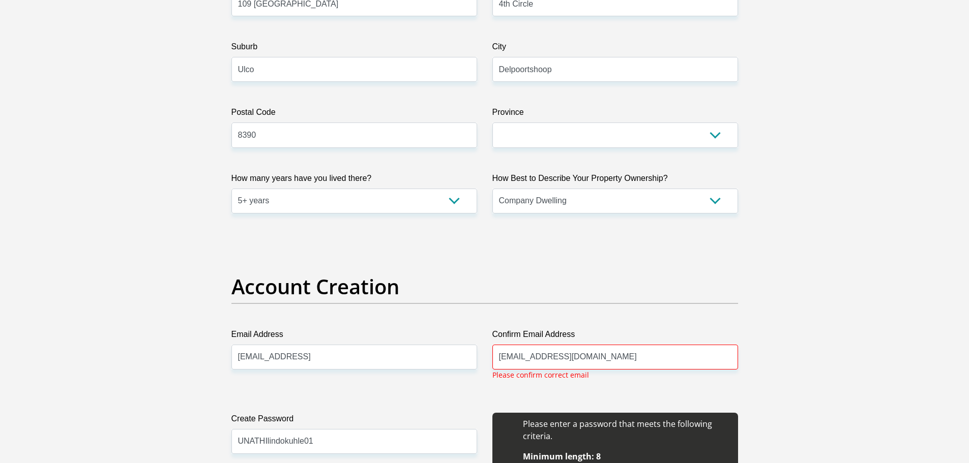
scroll to position [710, 0]
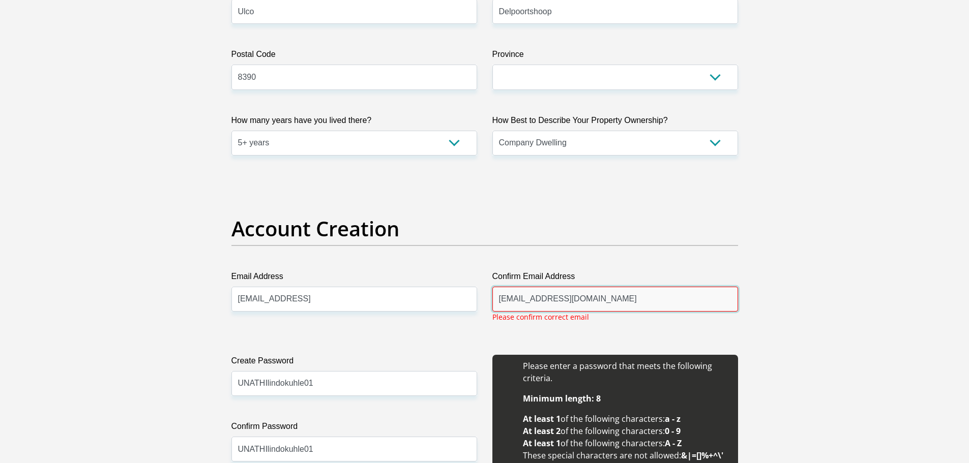
click at [597, 300] on input "maxwellbinang@icloud.com" at bounding box center [615, 299] width 246 height 25
click at [334, 297] on input "maxwellbinang@icloud.coom" at bounding box center [354, 299] width 246 height 25
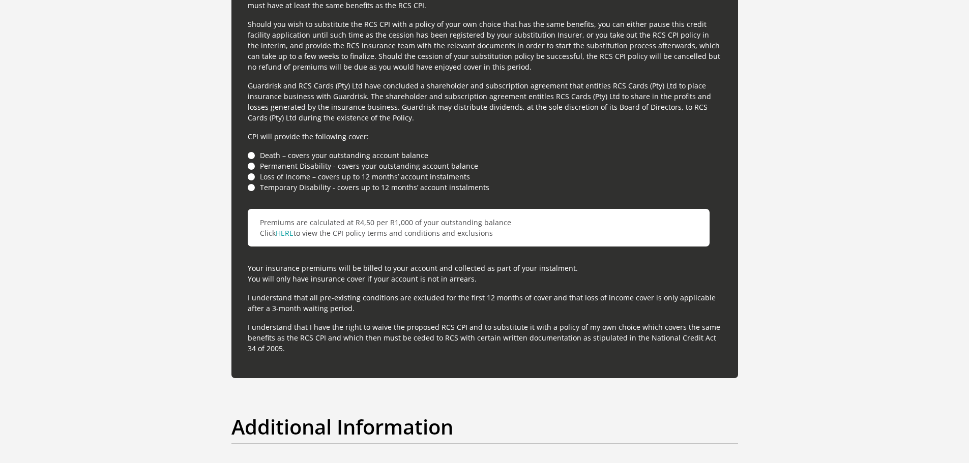
scroll to position [3253, 0]
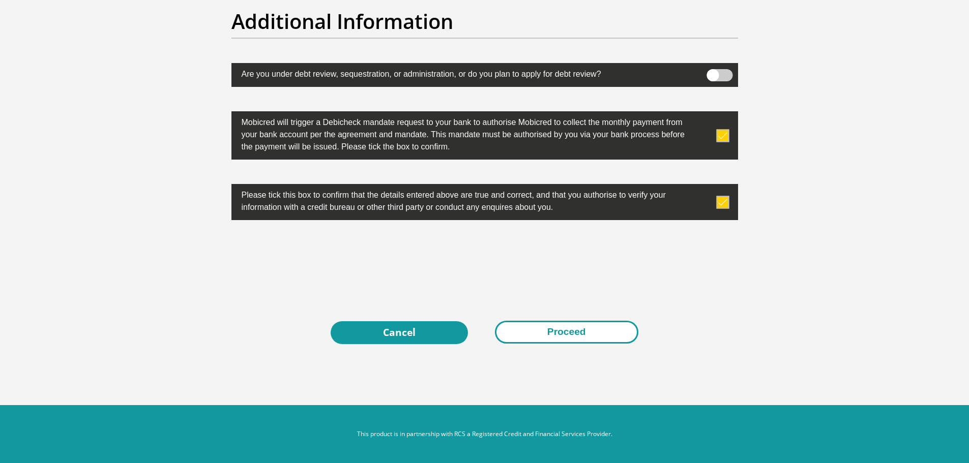
type input "maxwellbinang@icloud.com"
click at [582, 330] on button "Proceed" at bounding box center [566, 332] width 143 height 23
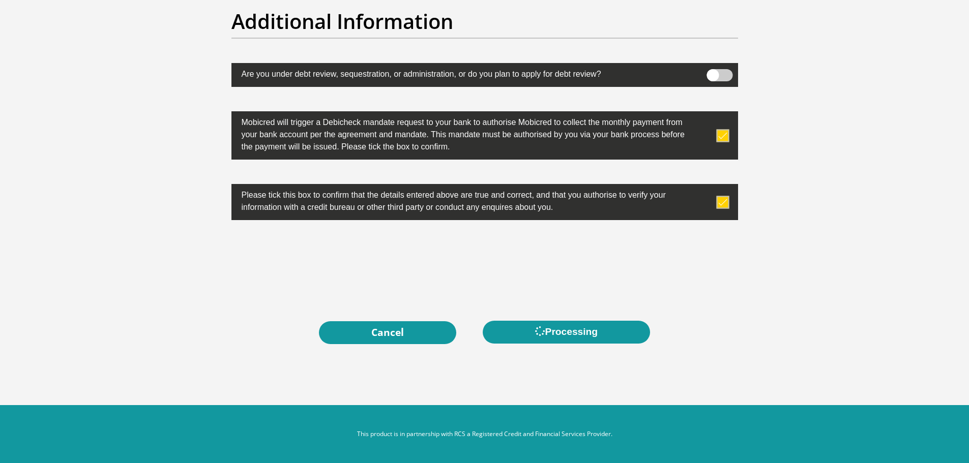
scroll to position [0, 0]
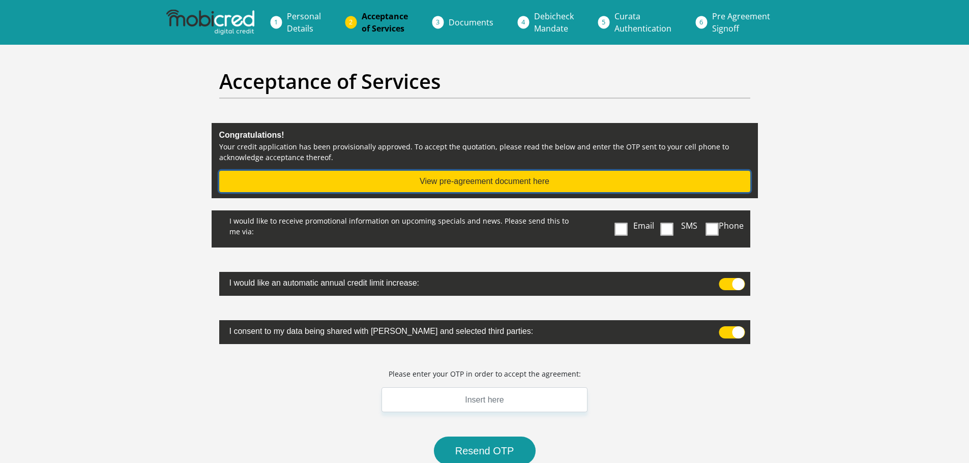
click at [553, 180] on button "View pre-agreement document here" at bounding box center [484, 181] width 531 height 21
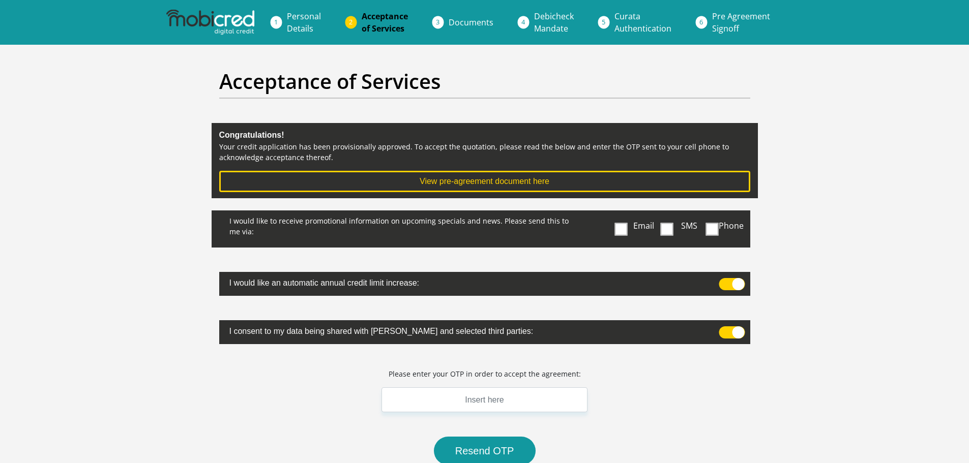
click at [617, 226] on span at bounding box center [621, 229] width 13 height 13
click at [623, 213] on input "Email" at bounding box center [623, 213] width 0 height 0
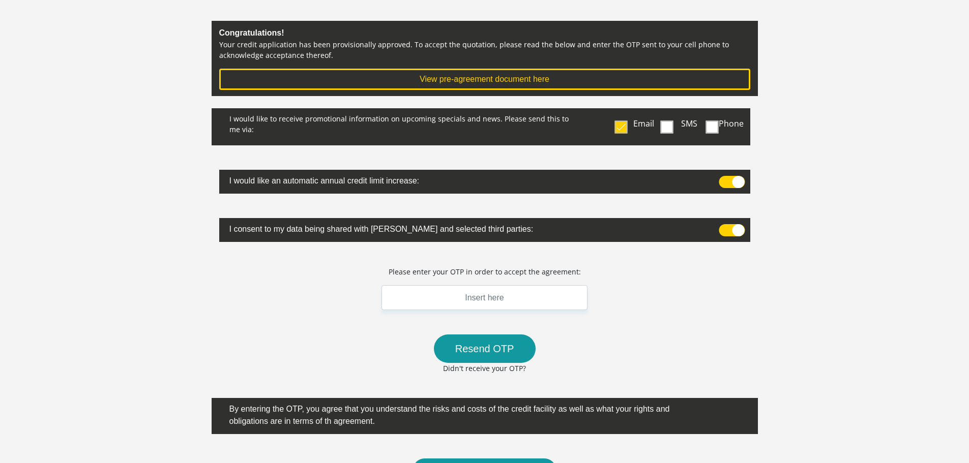
scroll to position [153, 0]
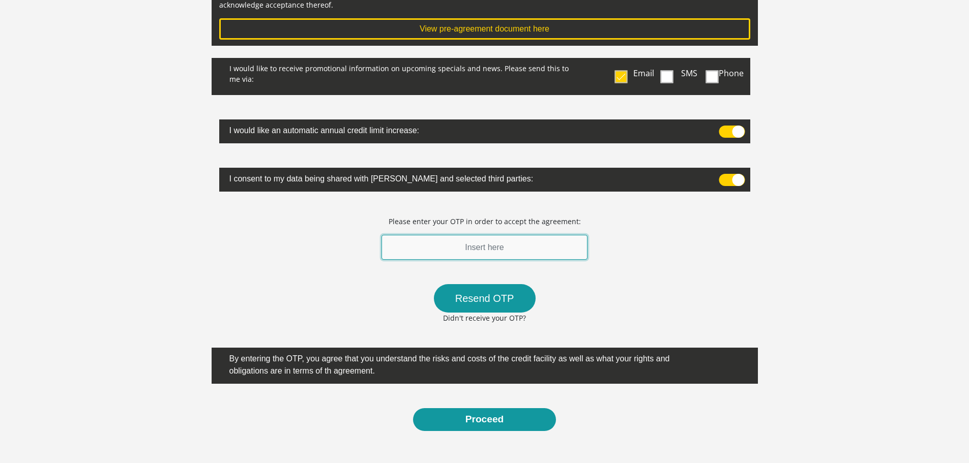
click at [462, 242] on input "text" at bounding box center [484, 247] width 206 height 25
type input "415007"
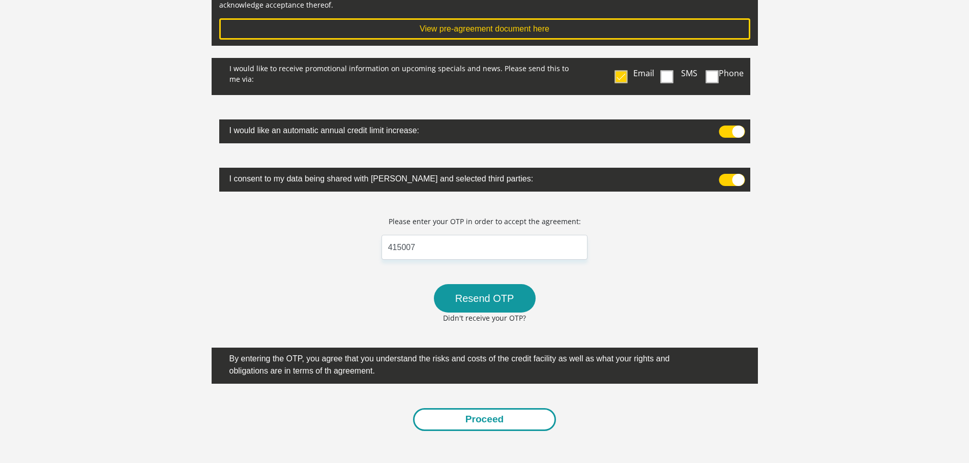
click at [487, 425] on button "Proceed" at bounding box center [484, 419] width 143 height 23
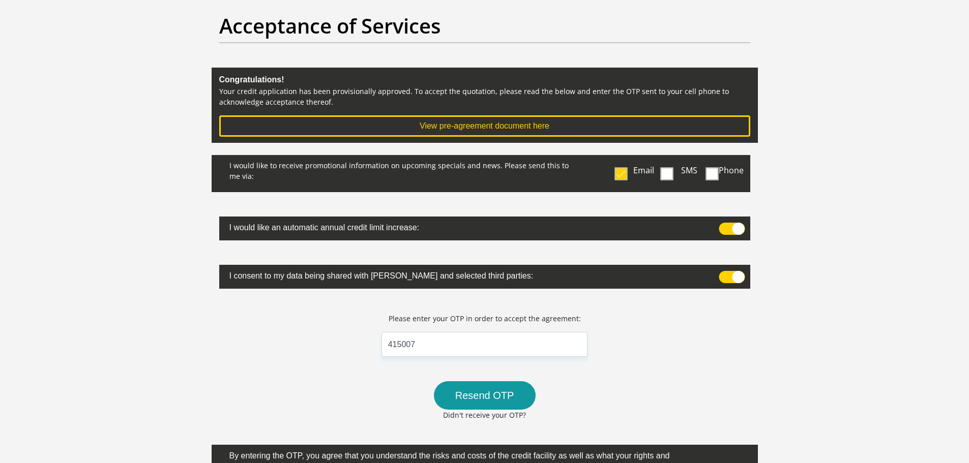
scroll to position [0, 0]
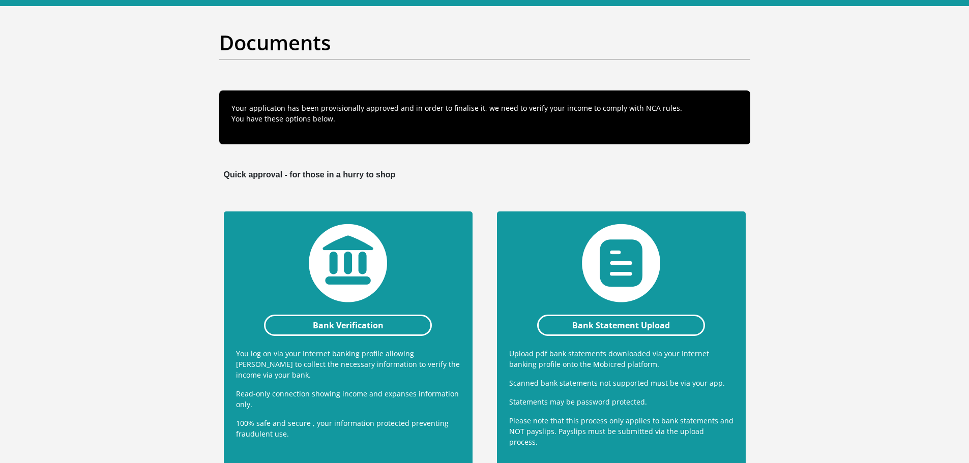
scroll to position [102, 0]
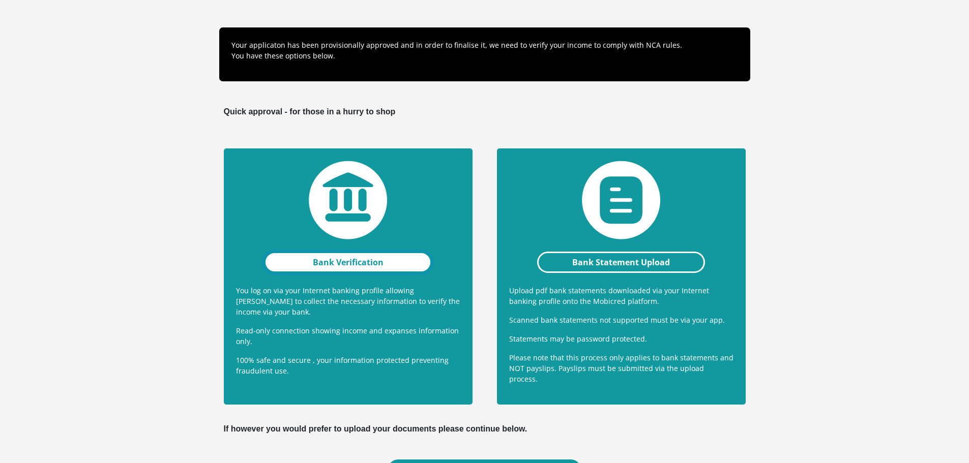
click at [349, 264] on link "Bank Verification" at bounding box center [348, 262] width 168 height 21
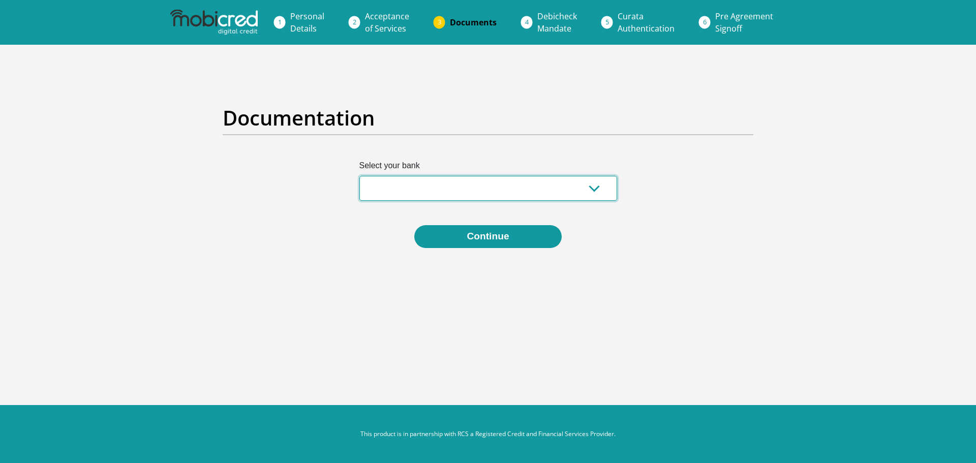
click at [590, 189] on select "Absa Capitec Bank Discovery Bank First National Bank Nedbank Standard Bank Tyme…" at bounding box center [489, 188] width 258 height 25
click at [594, 189] on select "Absa Capitec Bank Discovery Bank First National Bank Nedbank Standard Bank Tyme…" at bounding box center [489, 188] width 258 height 25
select select "{"id":"5","title":"Absa","institution":"Absa","alias":"absa","country":"ZA","br…"
click at [360, 176] on select "Absa Capitec Bank Discovery Bank First National Bank Nedbank Standard Bank Tyme…" at bounding box center [489, 188] width 258 height 25
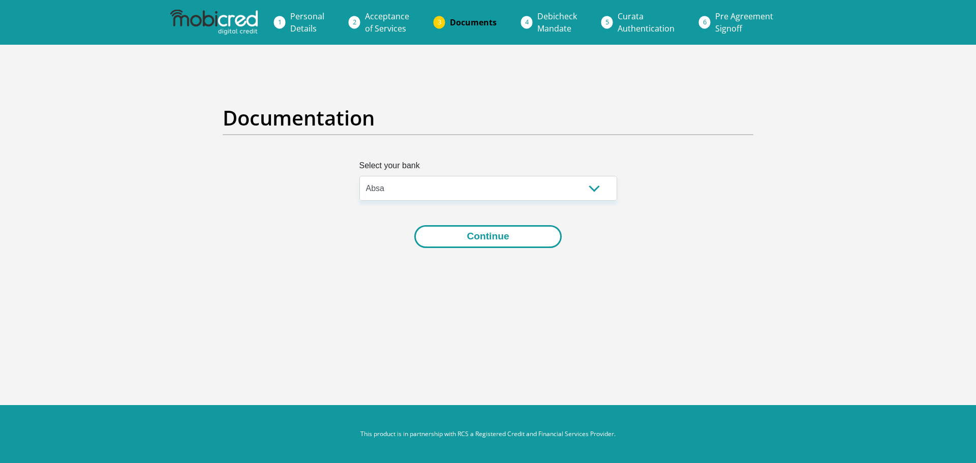
click at [505, 238] on button "Continue" at bounding box center [487, 236] width 147 height 23
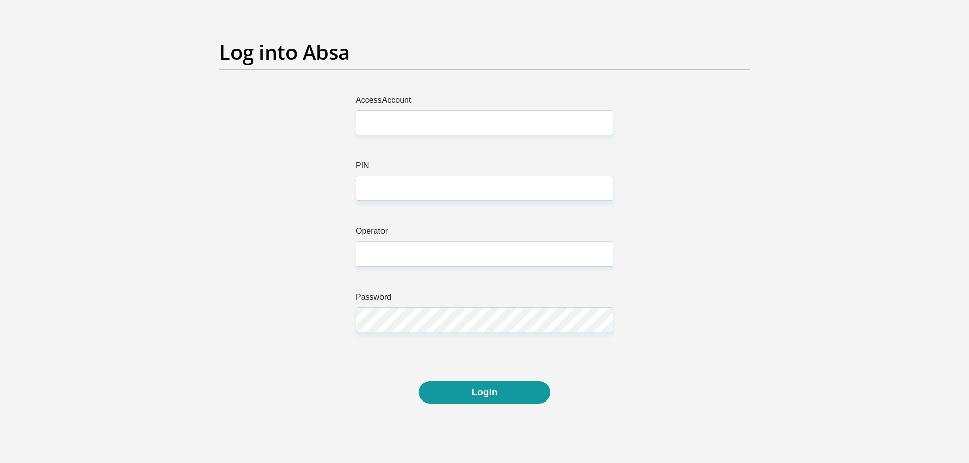
scroll to position [102, 0]
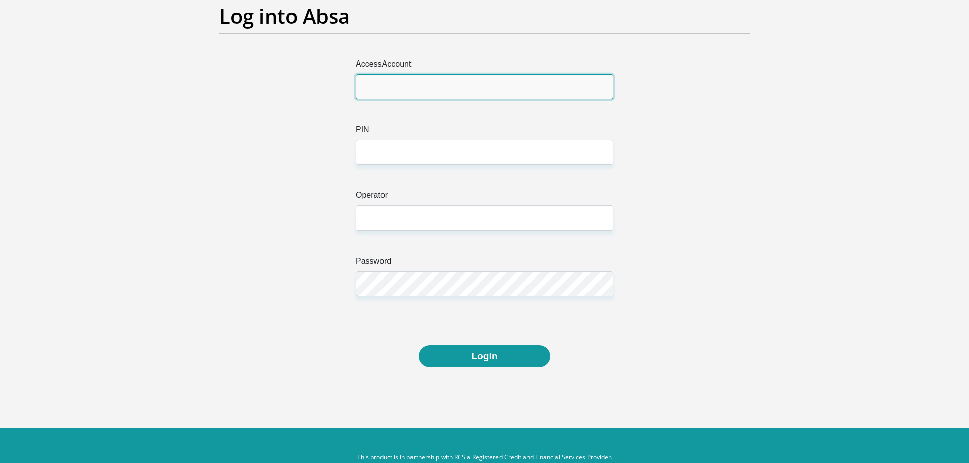
click at [388, 90] on input "AccessAccount" at bounding box center [484, 86] width 258 height 25
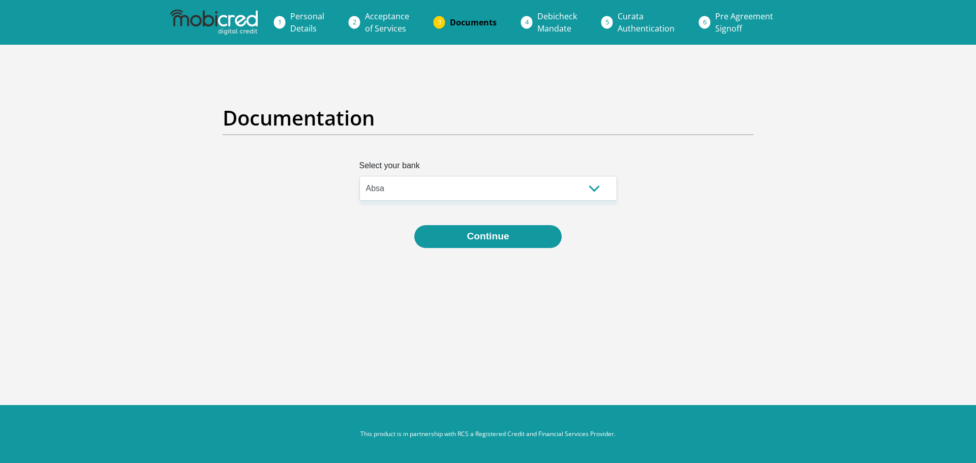
select select "{"id":"5","title":"Absa","institution":"Absa","alias":"absa","country":"ZA","br…"
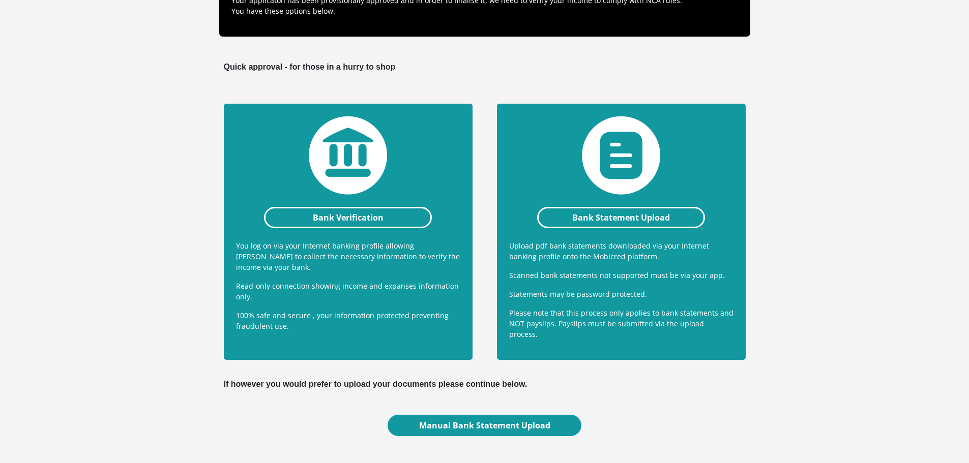
scroll to position [236, 0]
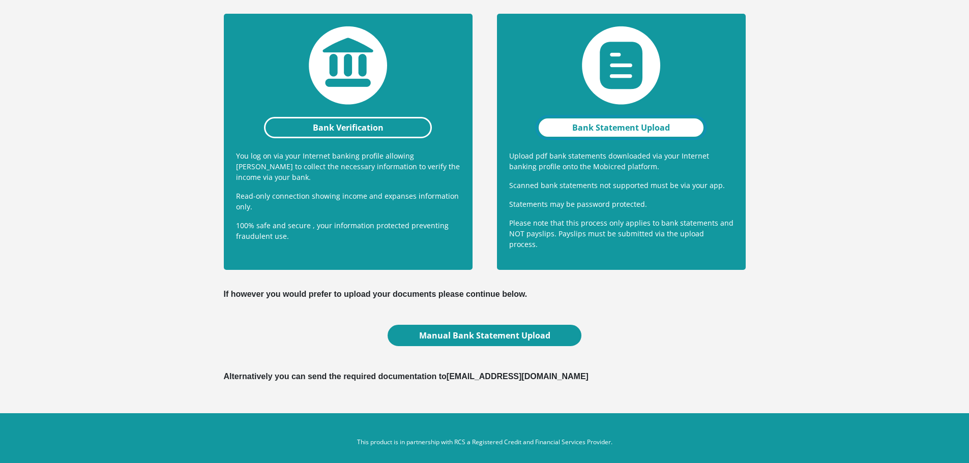
click at [612, 120] on link "Bank Statement Upload" at bounding box center [621, 127] width 168 height 21
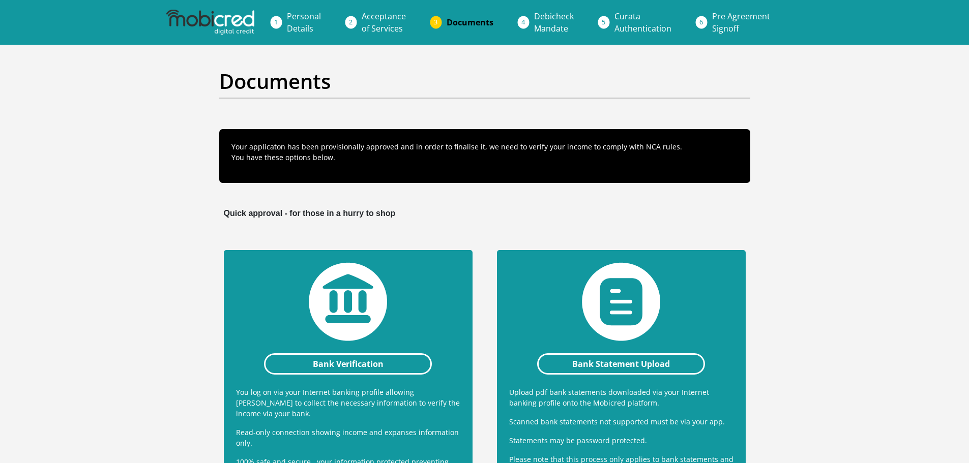
scroll to position [236, 0]
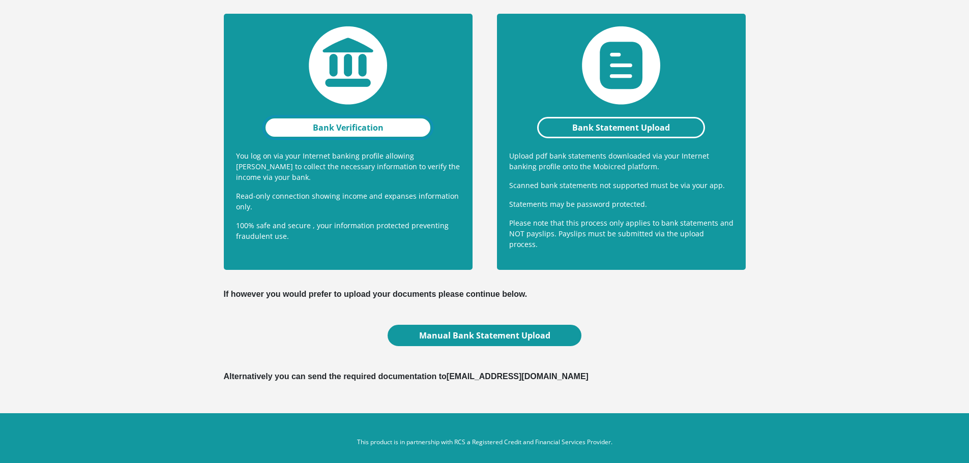
click at [346, 130] on link "Bank Verification" at bounding box center [348, 127] width 168 height 21
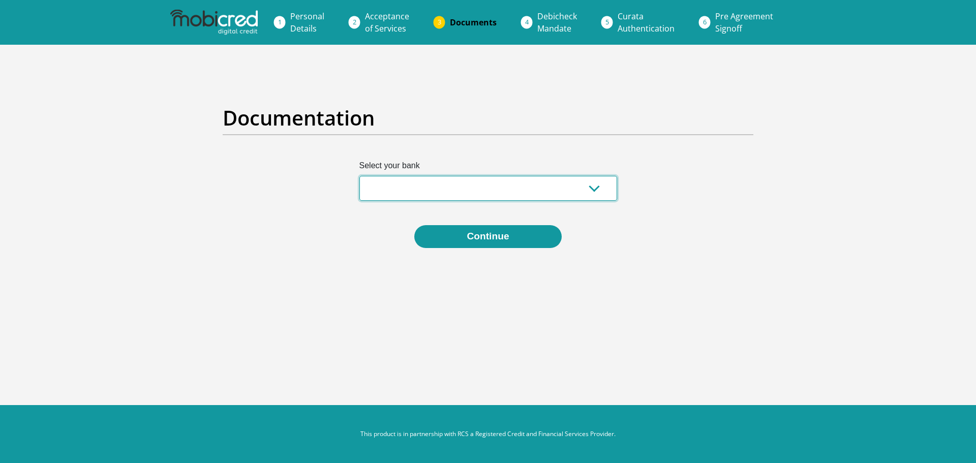
click at [595, 188] on select "Absa Capitec Bank Discovery Bank First National Bank Nedbank Standard Bank Tyme…" at bounding box center [489, 188] width 258 height 25
select select "{"id":"5","title":"Absa","institution":"Absa","alias":"absa","country":"ZA","br…"
click at [360, 176] on select "Absa Capitec Bank Discovery Bank First National Bank Nedbank Standard Bank Tyme…" at bounding box center [489, 188] width 258 height 25
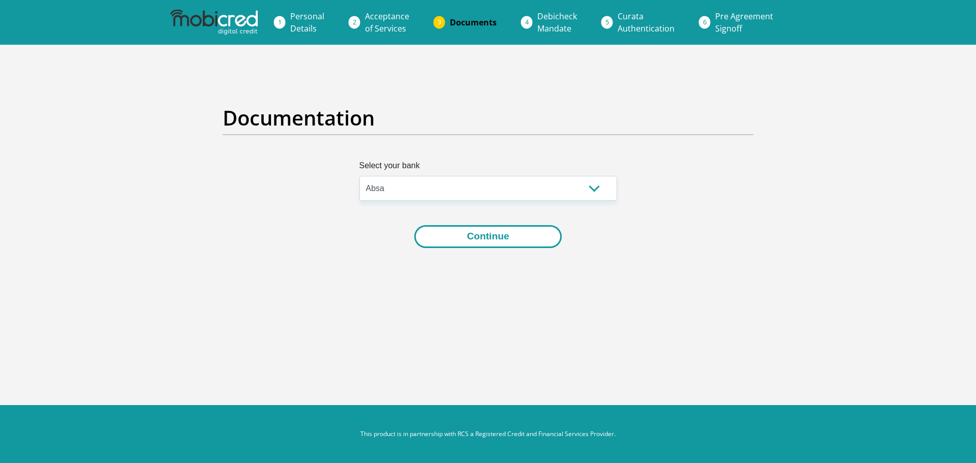
click at [496, 234] on button "Continue" at bounding box center [487, 236] width 147 height 23
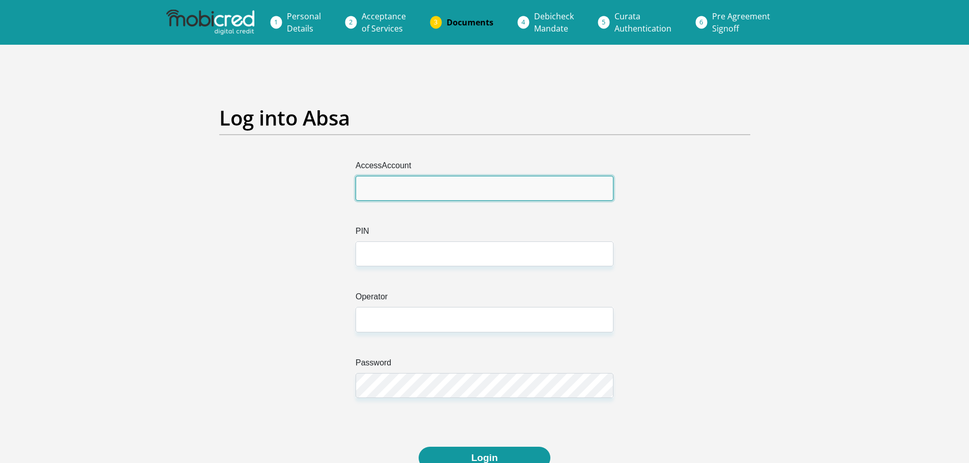
click at [475, 196] on input "AccessAccount" at bounding box center [484, 188] width 258 height 25
type input "4117414033"
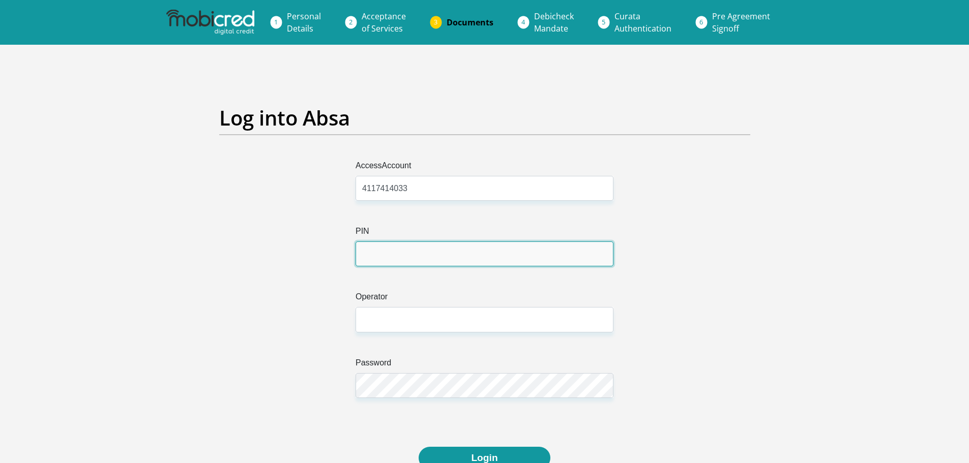
click at [448, 261] on input "PIN" at bounding box center [484, 254] width 258 height 25
type input "68190"
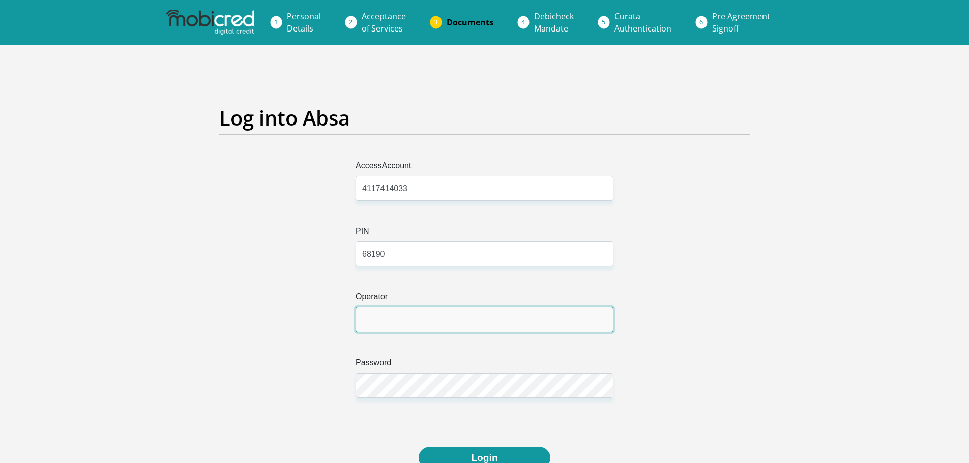
click at [373, 323] on input "Operator" at bounding box center [484, 319] width 258 height 25
click at [382, 324] on input "Operator" at bounding box center [484, 319] width 258 height 25
click at [377, 314] on input "Operator" at bounding box center [484, 319] width 258 height 25
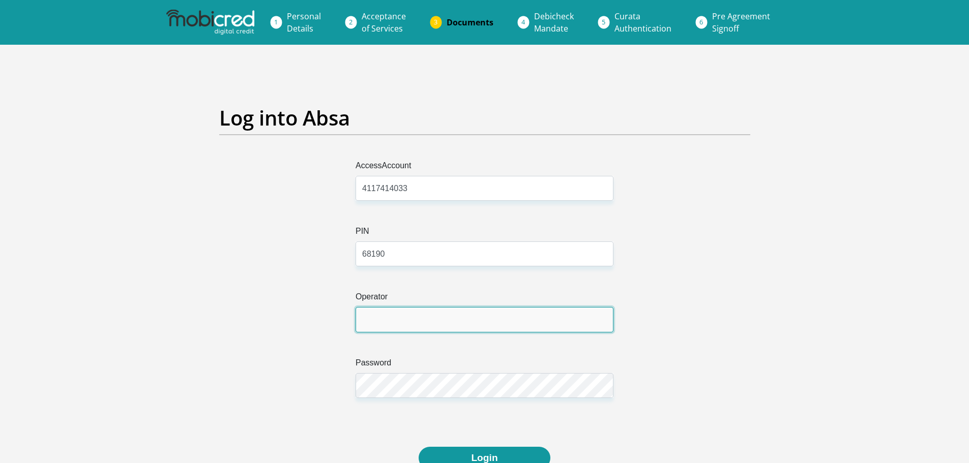
click at [373, 315] on input "Operator" at bounding box center [484, 319] width 258 height 25
type input "m"
type input "[PERSON_NAME][GEOGRAPHIC_DATA]"
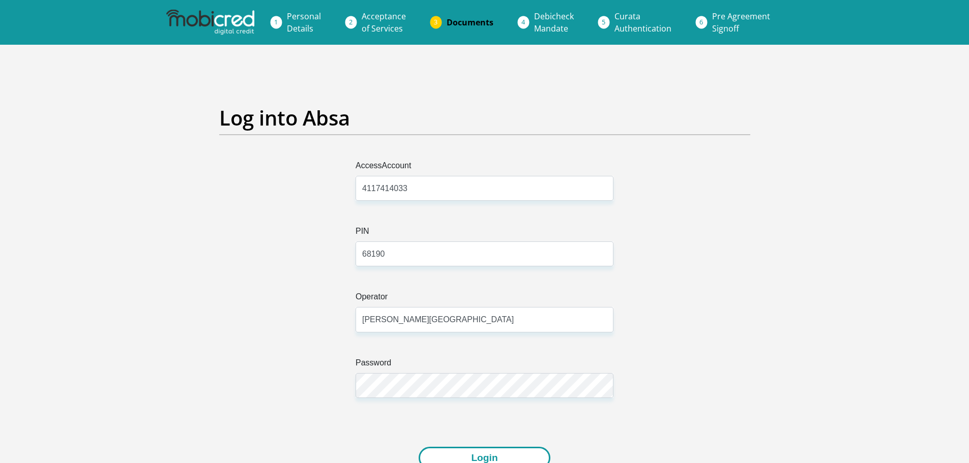
click at [471, 453] on button "Login" at bounding box center [484, 458] width 131 height 23
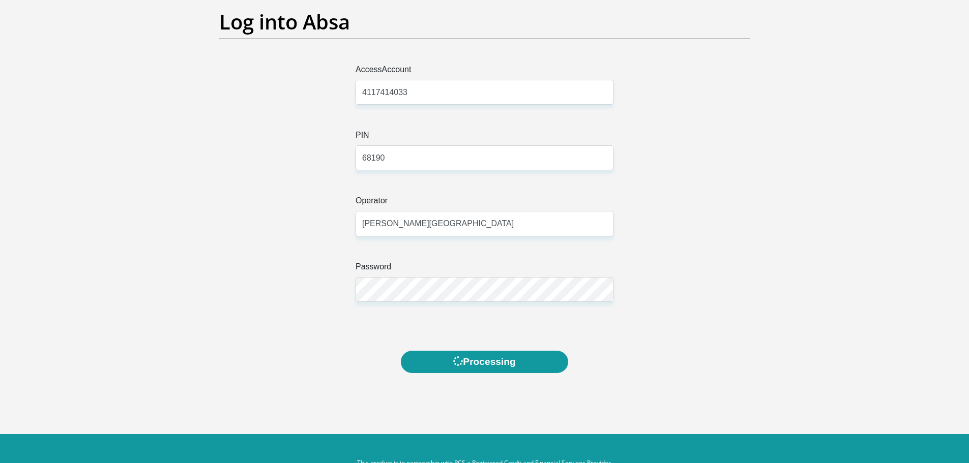
scroll to position [102, 0]
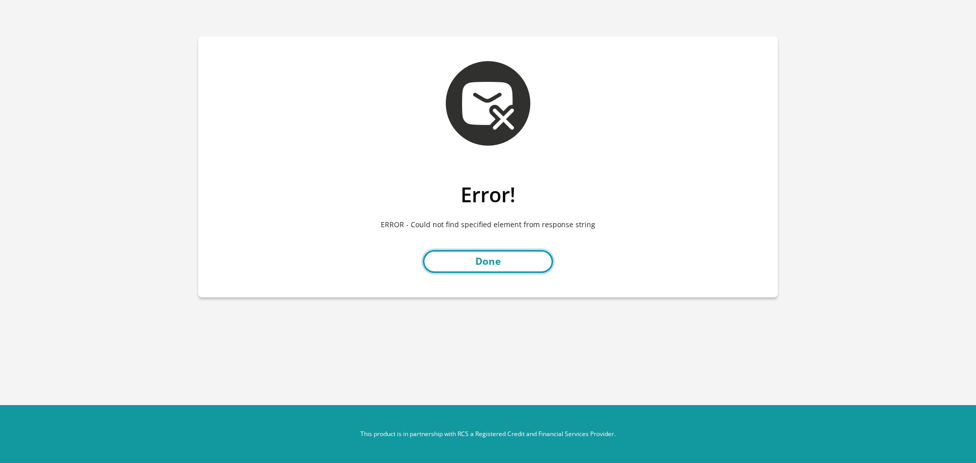
click at [490, 262] on link "Done" at bounding box center [488, 261] width 130 height 23
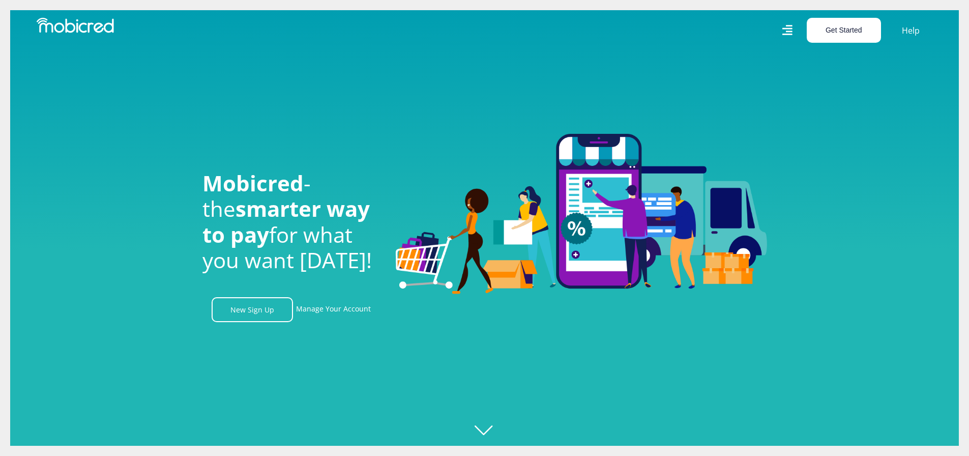
scroll to position [0, 725]
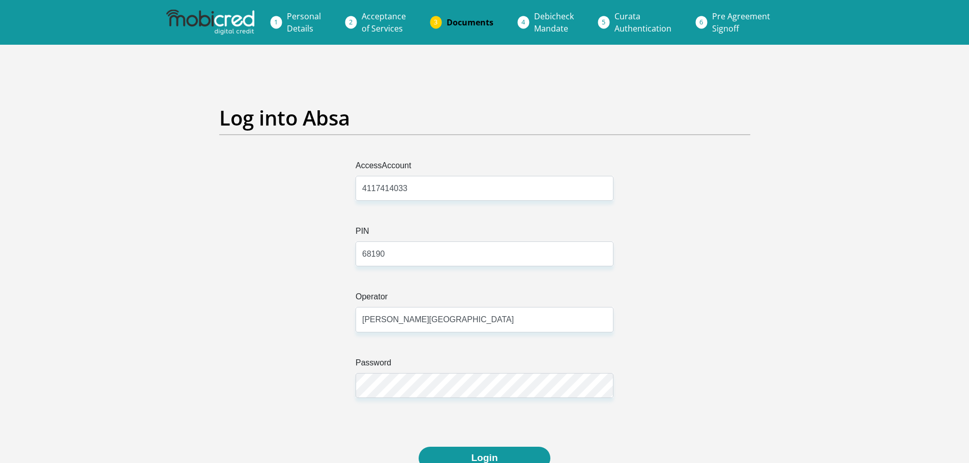
scroll to position [102, 0]
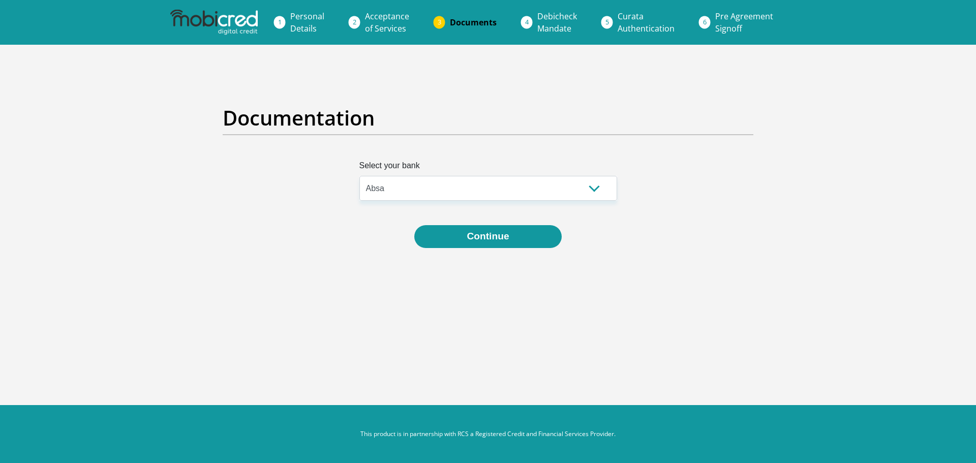
select select "{"id":"5","title":"Absa","institution":"Absa","alias":"absa","country":"ZA","br…"
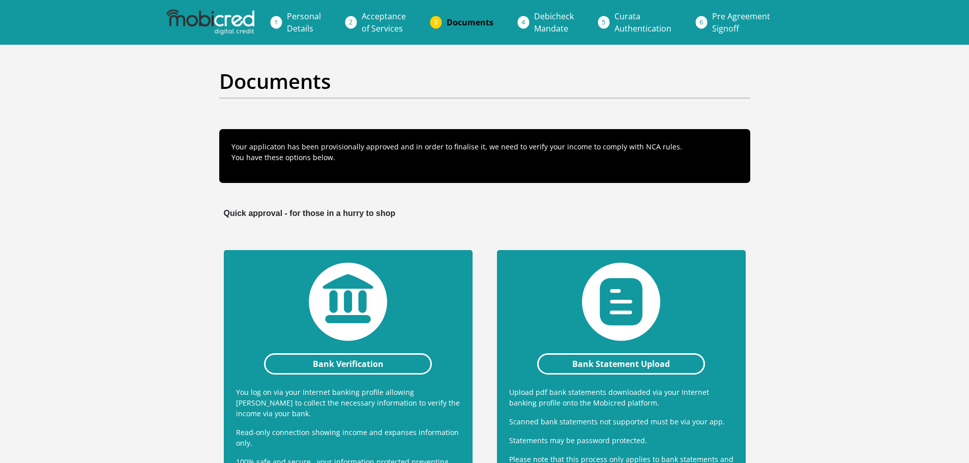
scroll to position [236, 0]
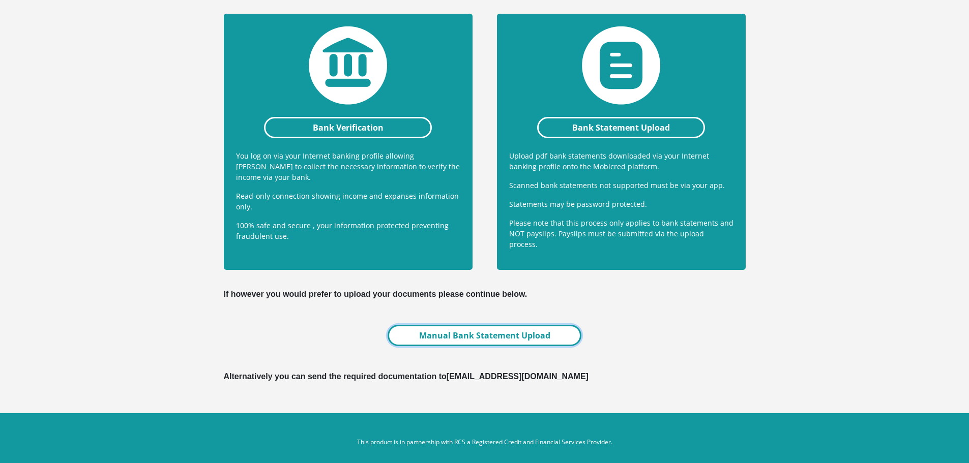
click at [467, 328] on link "Manual Bank Statement Upload" at bounding box center [484, 335] width 193 height 21
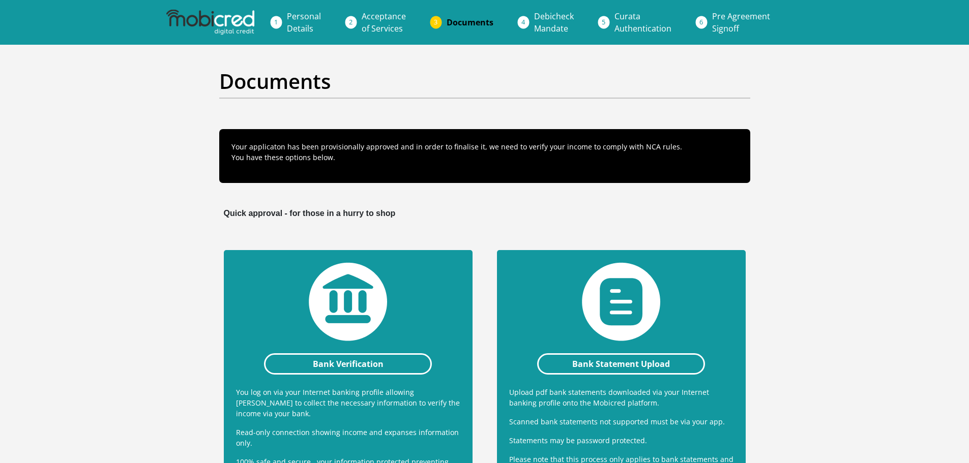
scroll to position [236, 0]
